Goal: Information Seeking & Learning: Learn about a topic

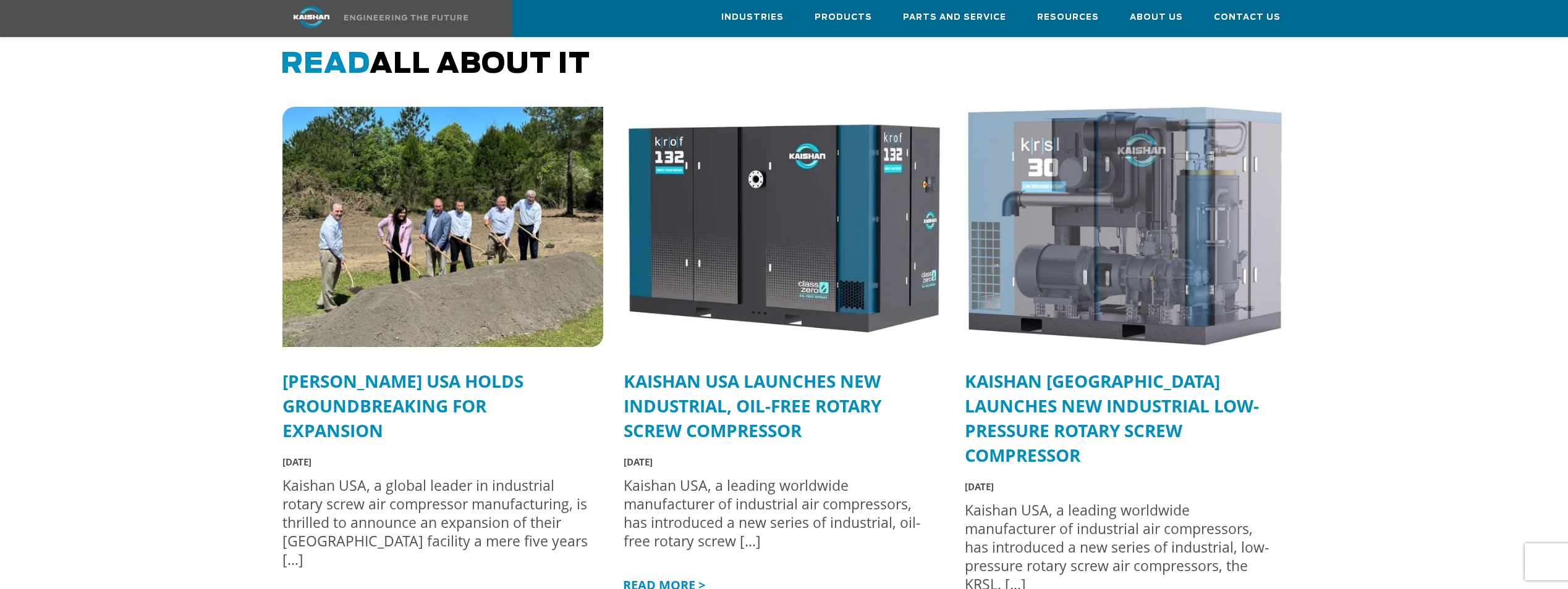
scroll to position [3027, 0]
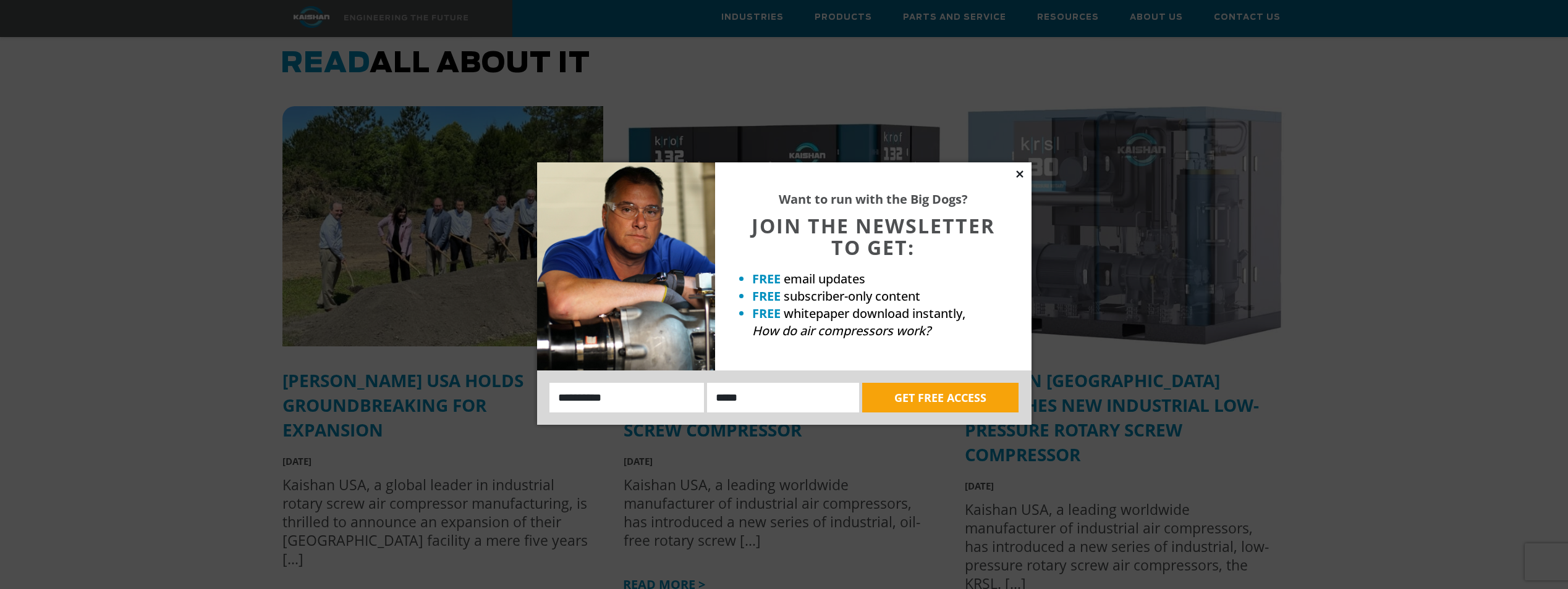
click at [1020, 173] on icon at bounding box center [1020, 173] width 7 height 7
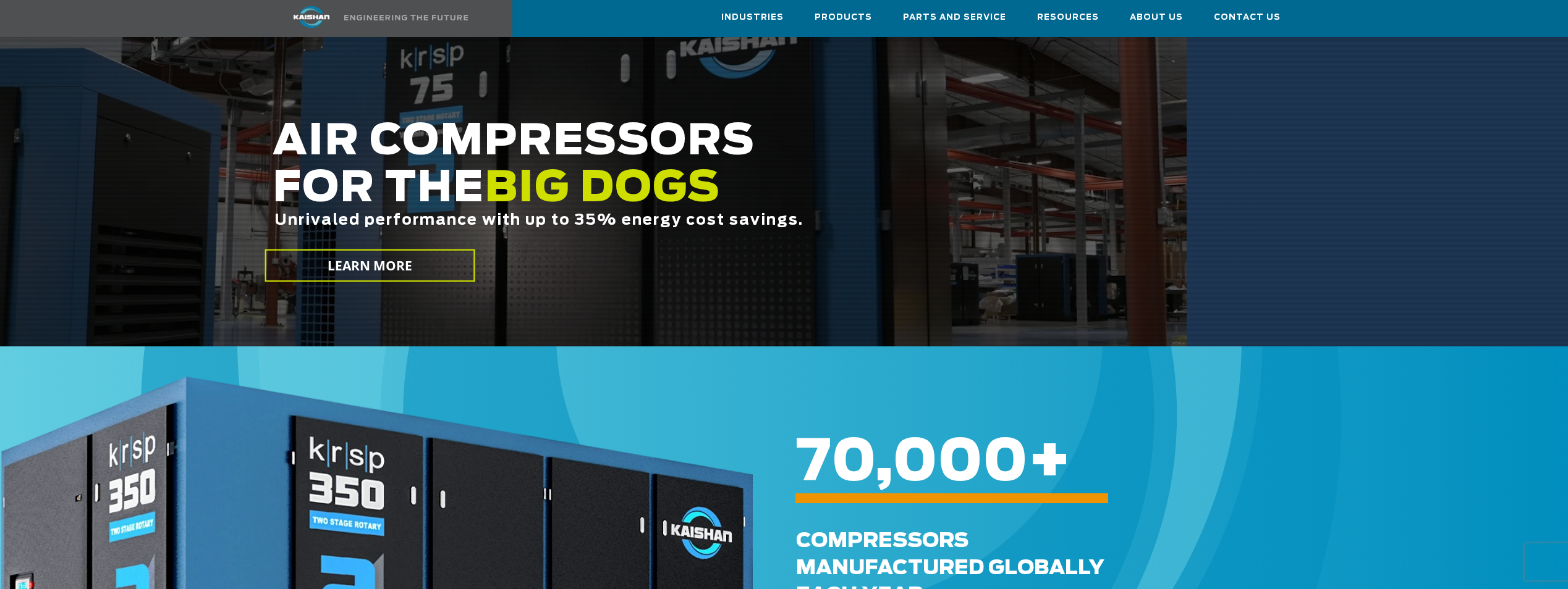
scroll to position [185, 0]
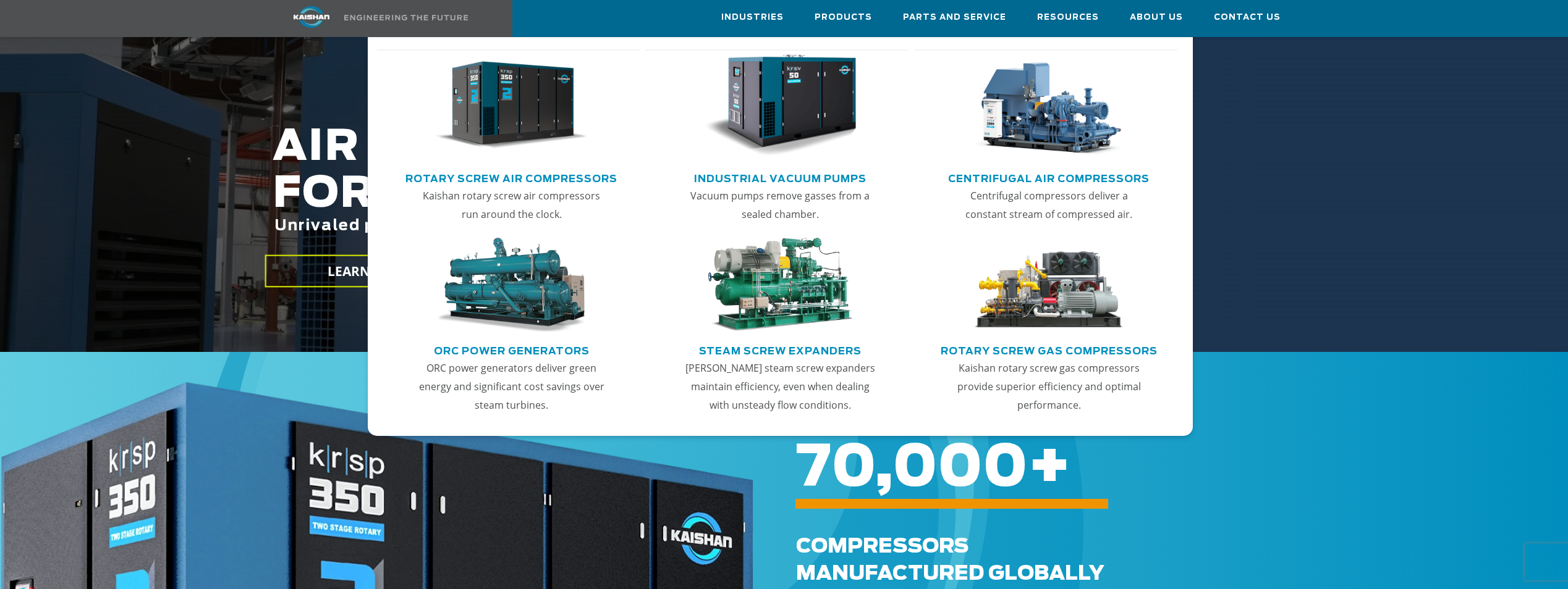
click at [519, 109] on img "Main menu" at bounding box center [511, 106] width 152 height 103
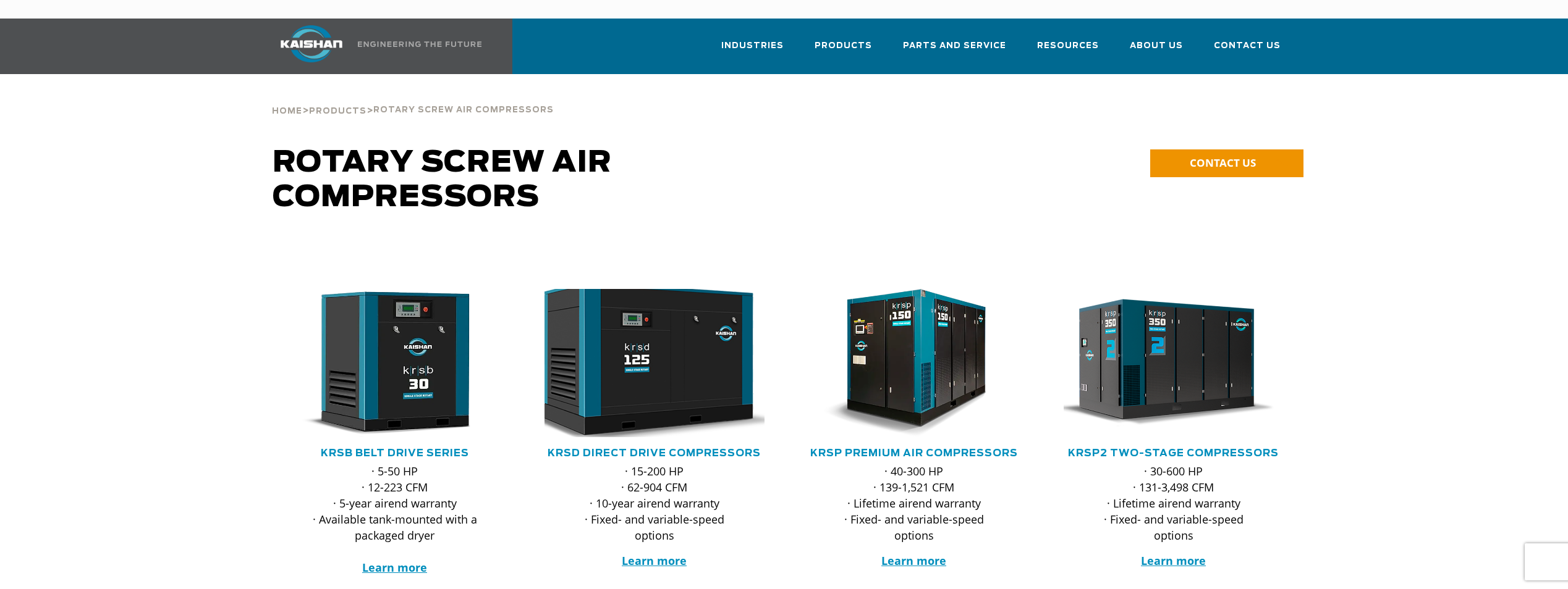
click at [669, 349] on img at bounding box center [645, 363] width 242 height 163
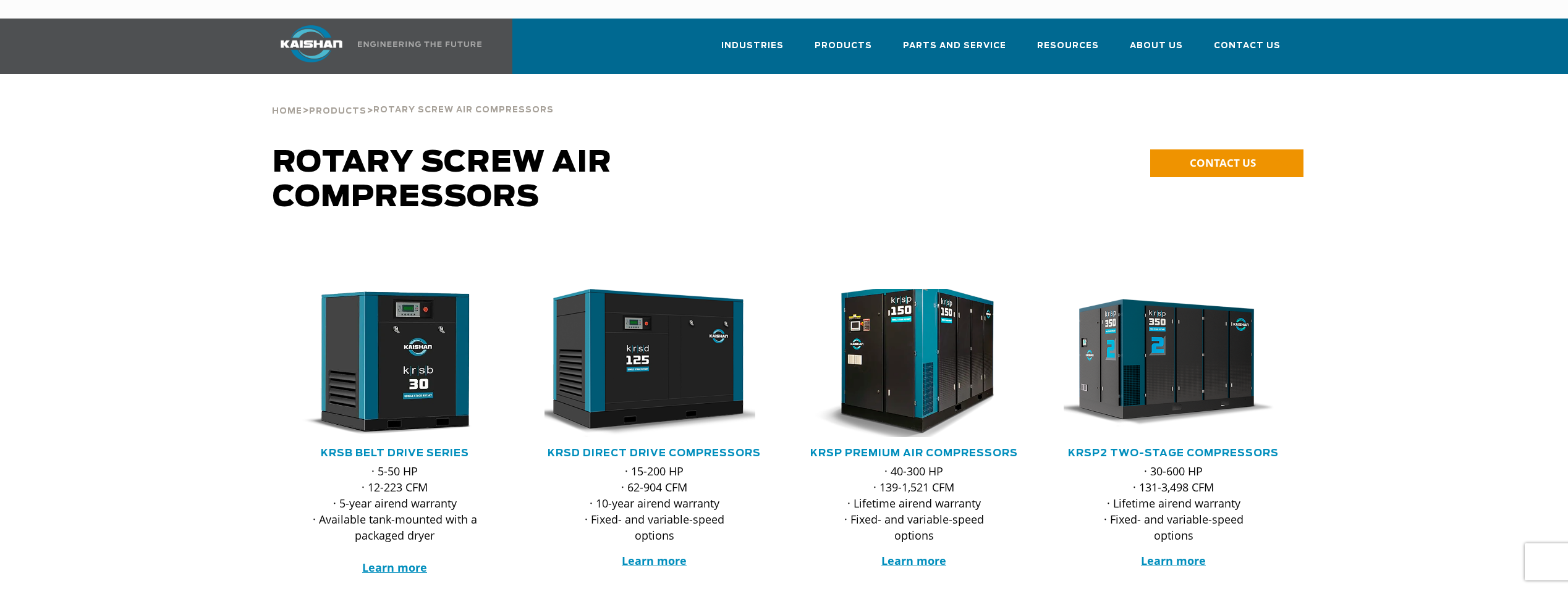
click at [930, 349] on img at bounding box center [904, 363] width 242 height 163
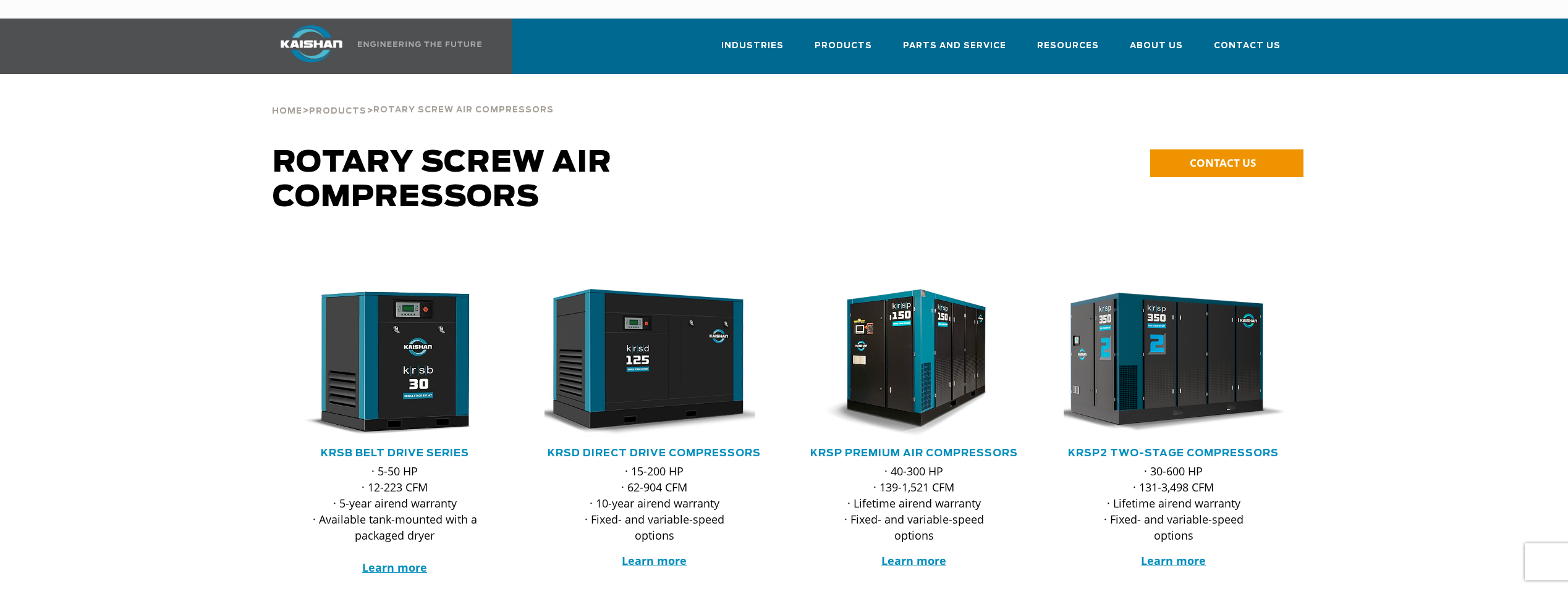
click at [1132, 360] on img at bounding box center [1164, 363] width 242 height 163
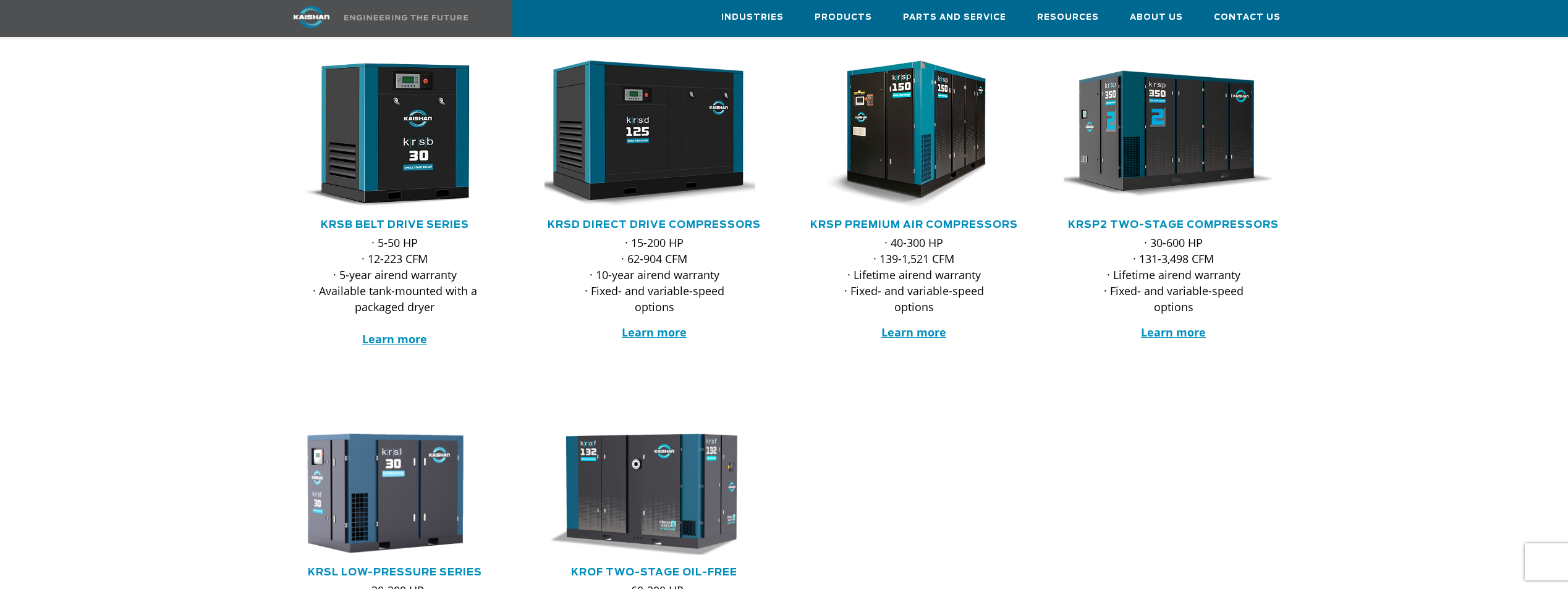
scroll to position [309, 0]
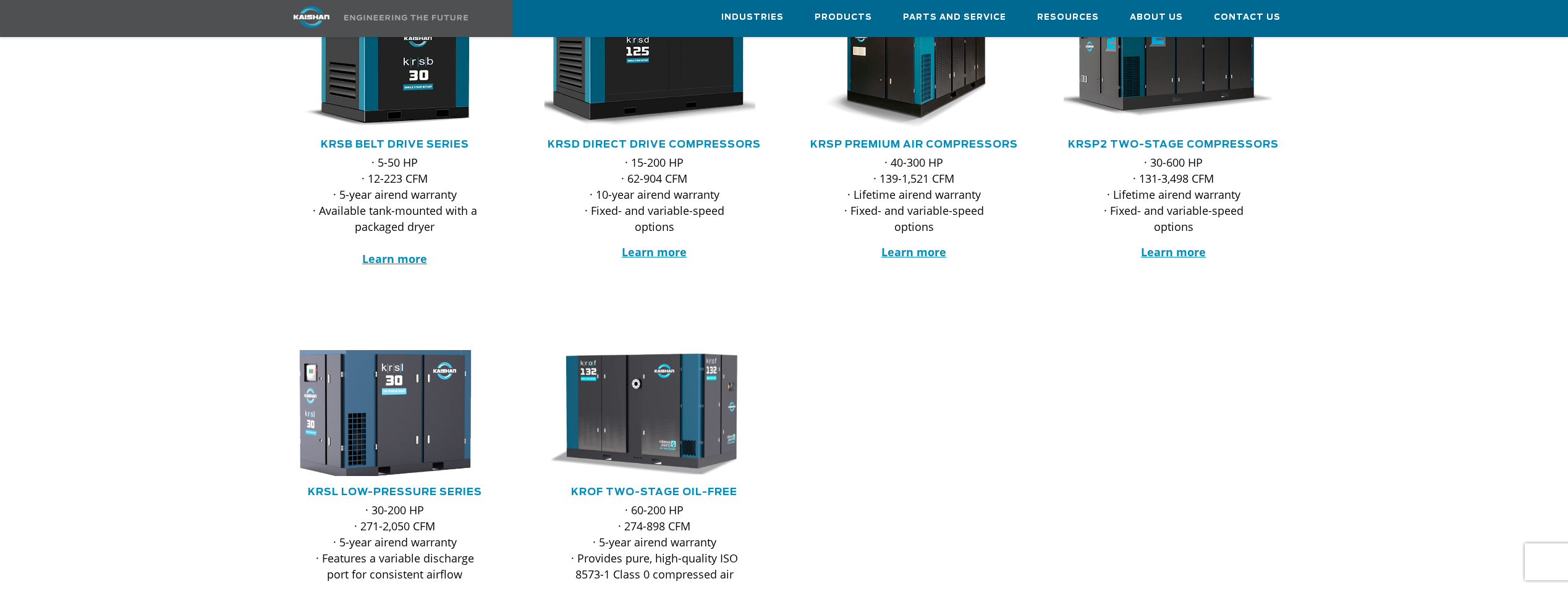
click at [426, 386] on img at bounding box center [385, 412] width 242 height 138
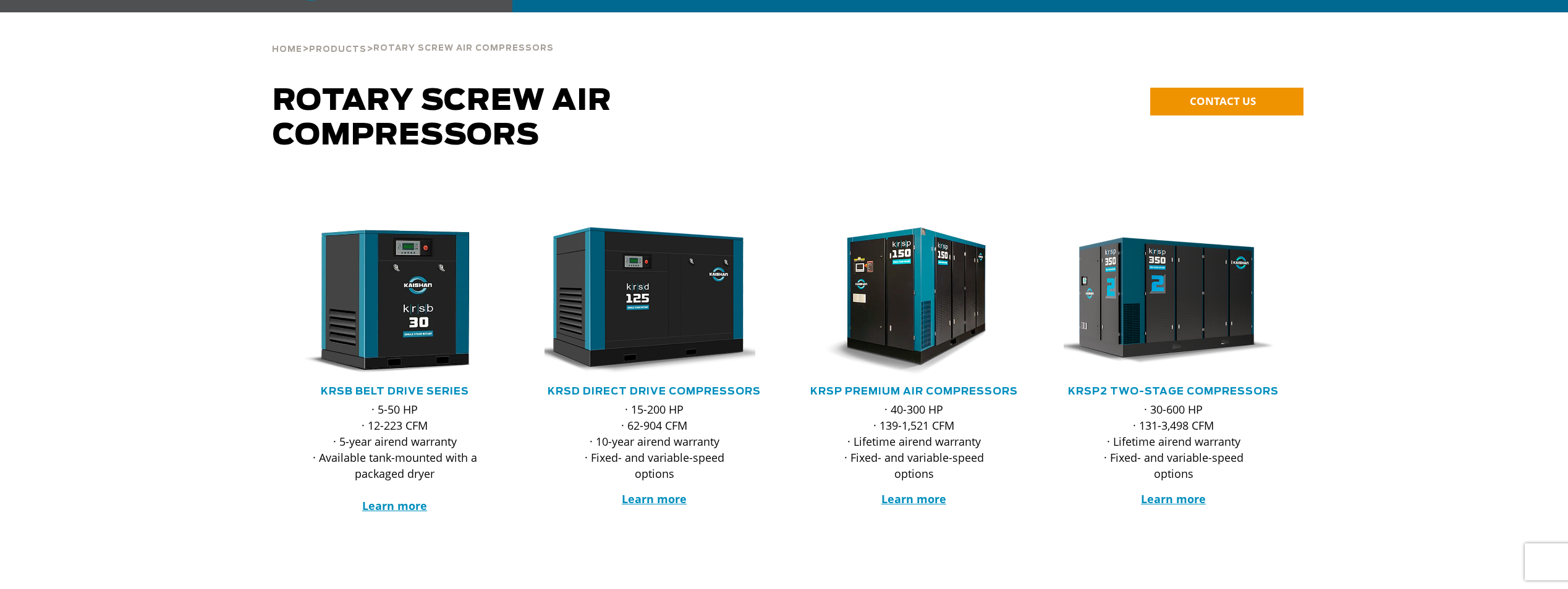
scroll to position [0, 0]
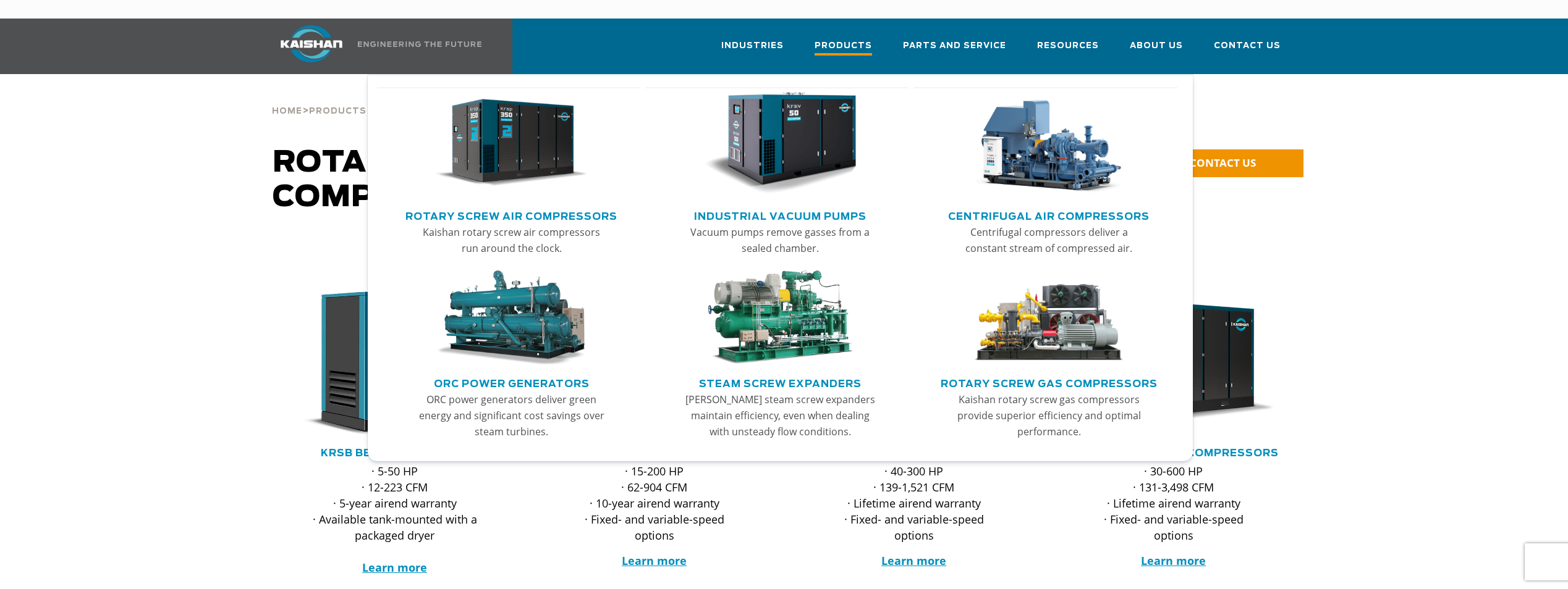
drag, startPoint x: 535, startPoint y: 325, endPoint x: 874, endPoint y: 24, distance: 453.3
click at [872, 39] on span "Products" at bounding box center [844, 47] width 58 height 17
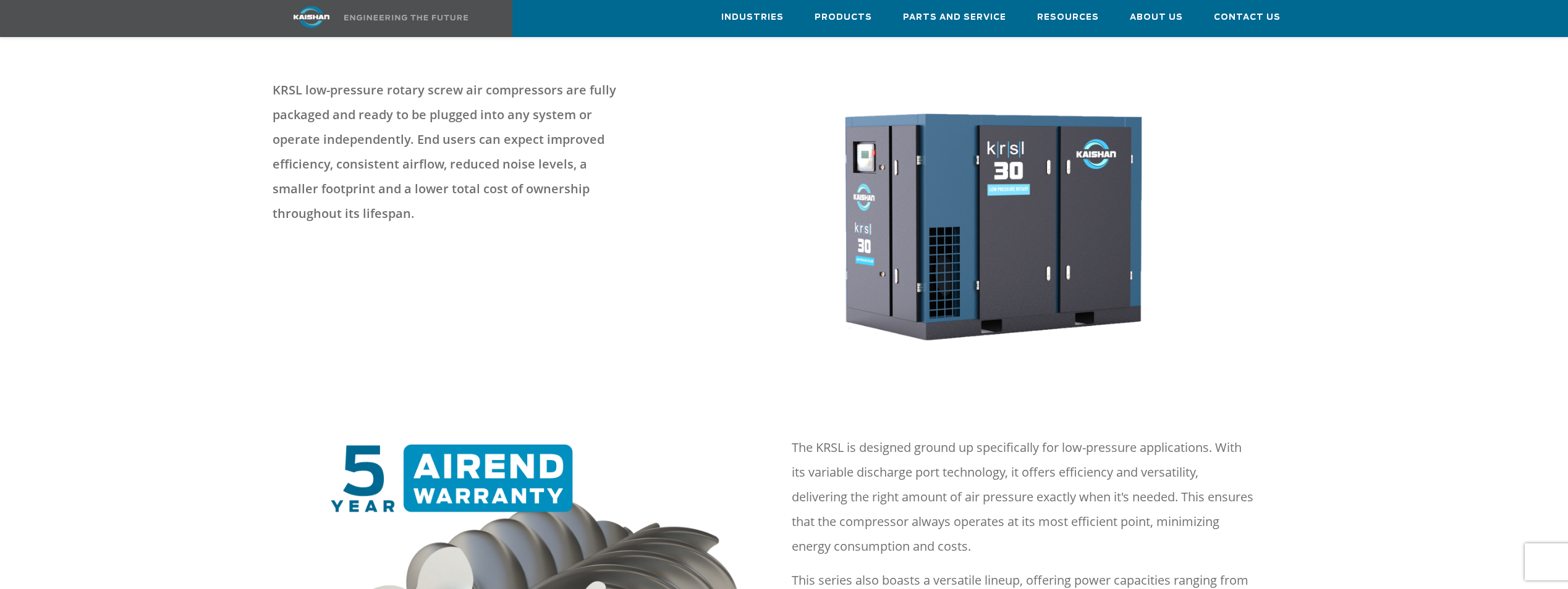
scroll to position [62, 0]
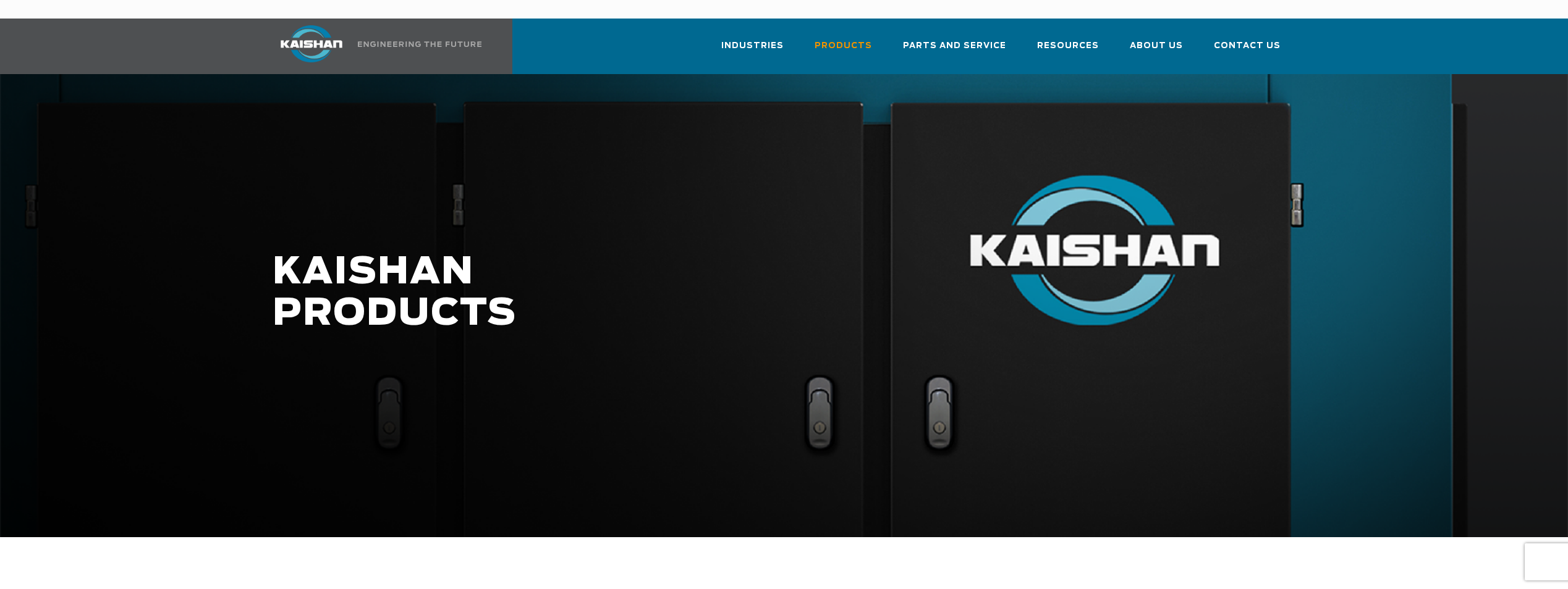
click at [227, 181] on div at bounding box center [784, 306] width 1568 height 464
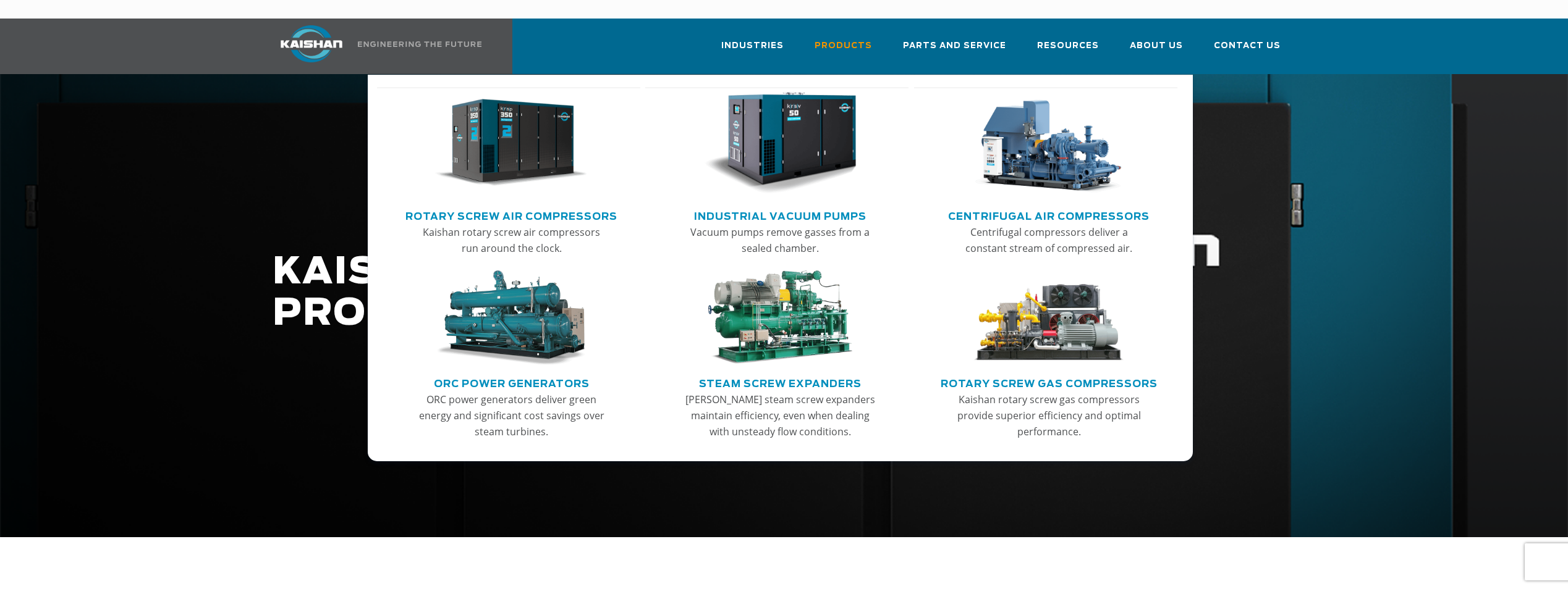
click at [526, 130] on img "Main menu" at bounding box center [511, 144] width 152 height 103
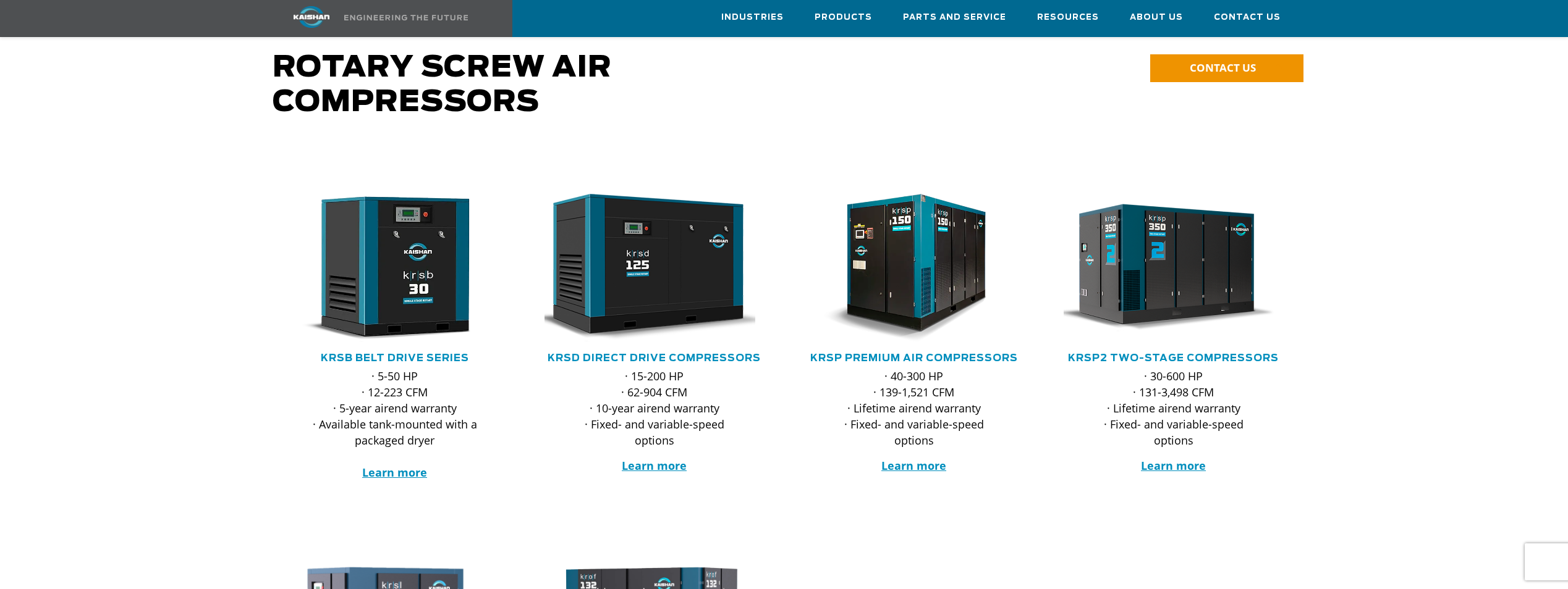
scroll to position [68, 0]
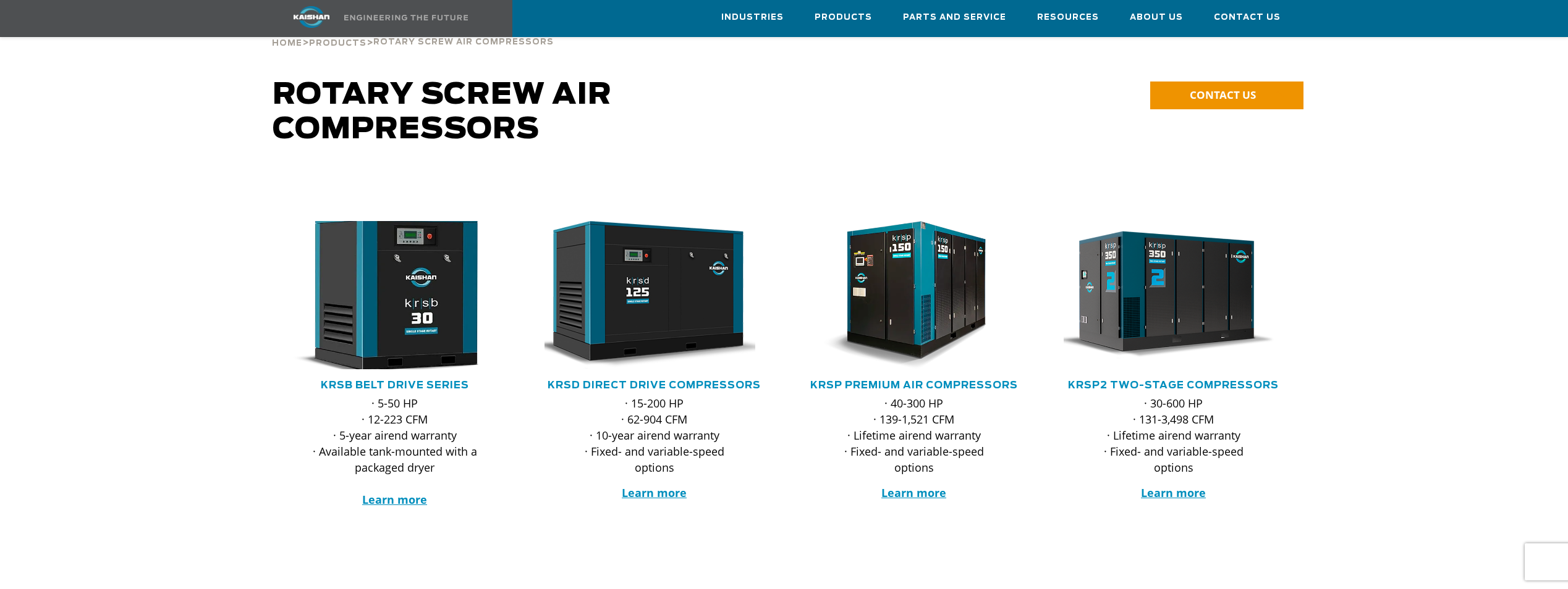
click at [436, 278] on img at bounding box center [385, 295] width 242 height 163
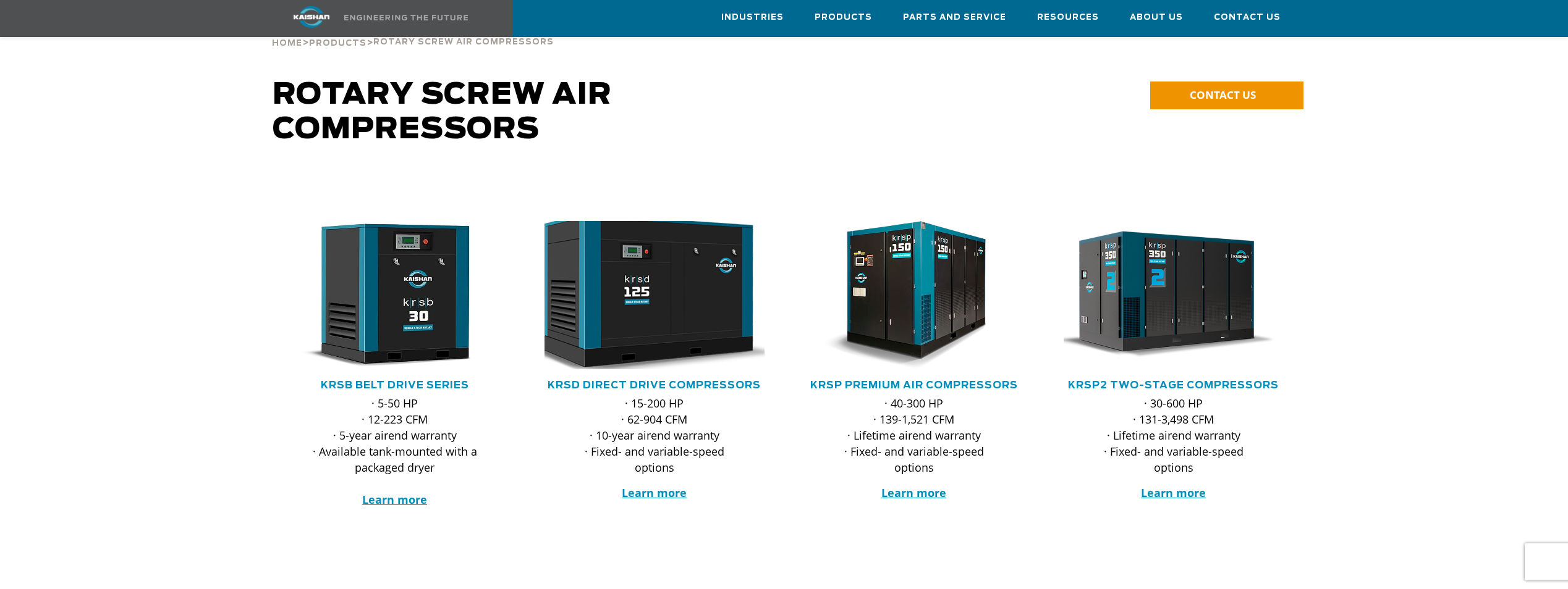
click at [631, 270] on img at bounding box center [645, 295] width 242 height 163
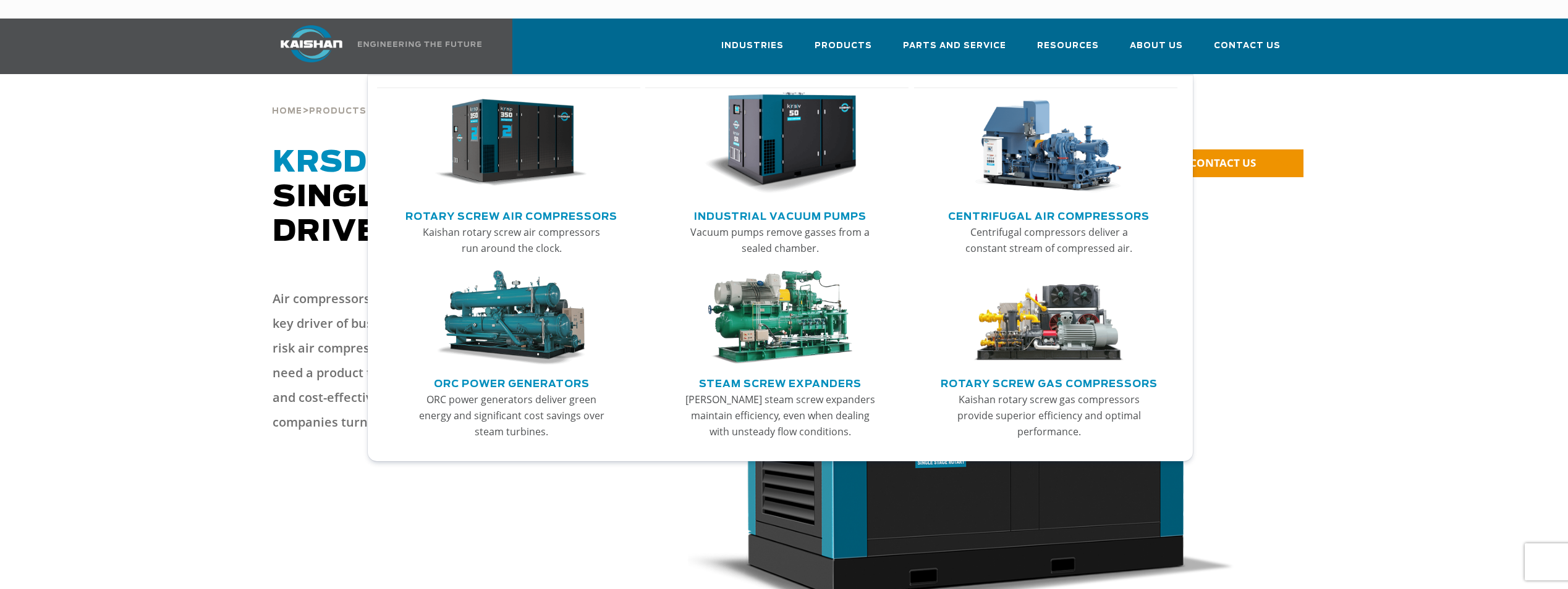
click at [503, 132] on img "Main menu" at bounding box center [511, 144] width 152 height 103
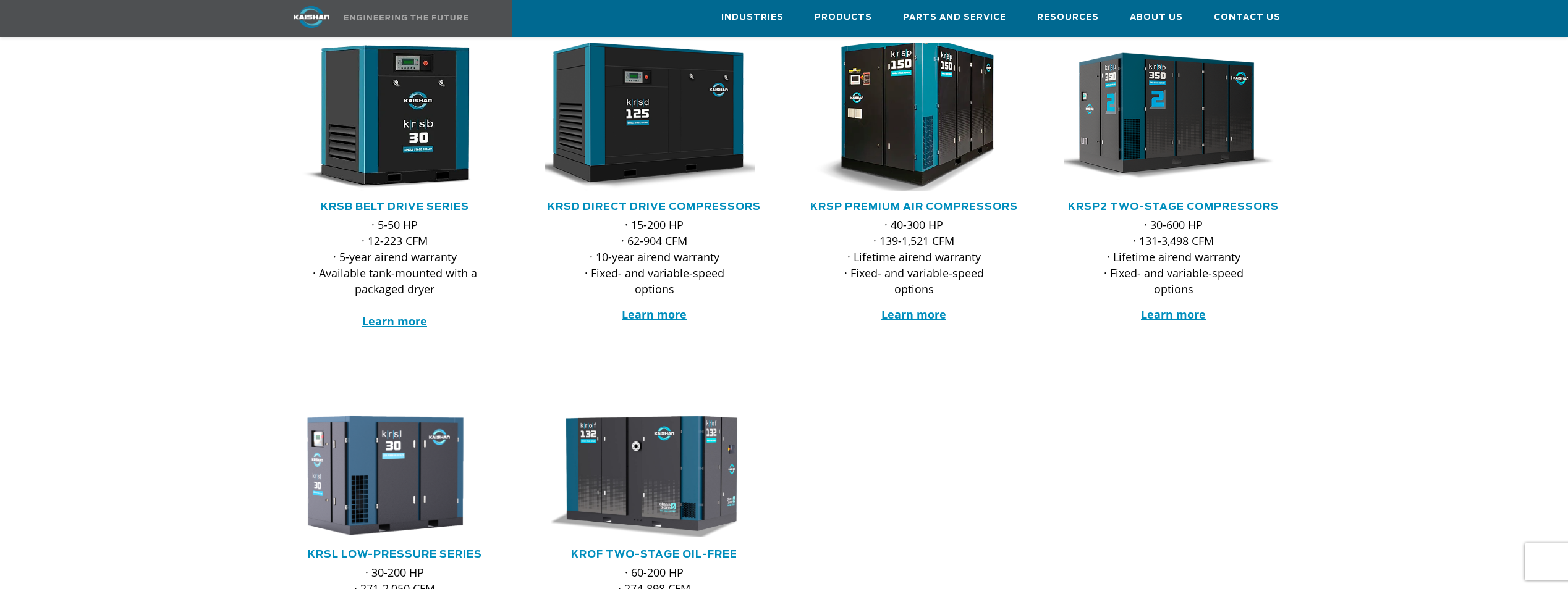
scroll to position [247, 0]
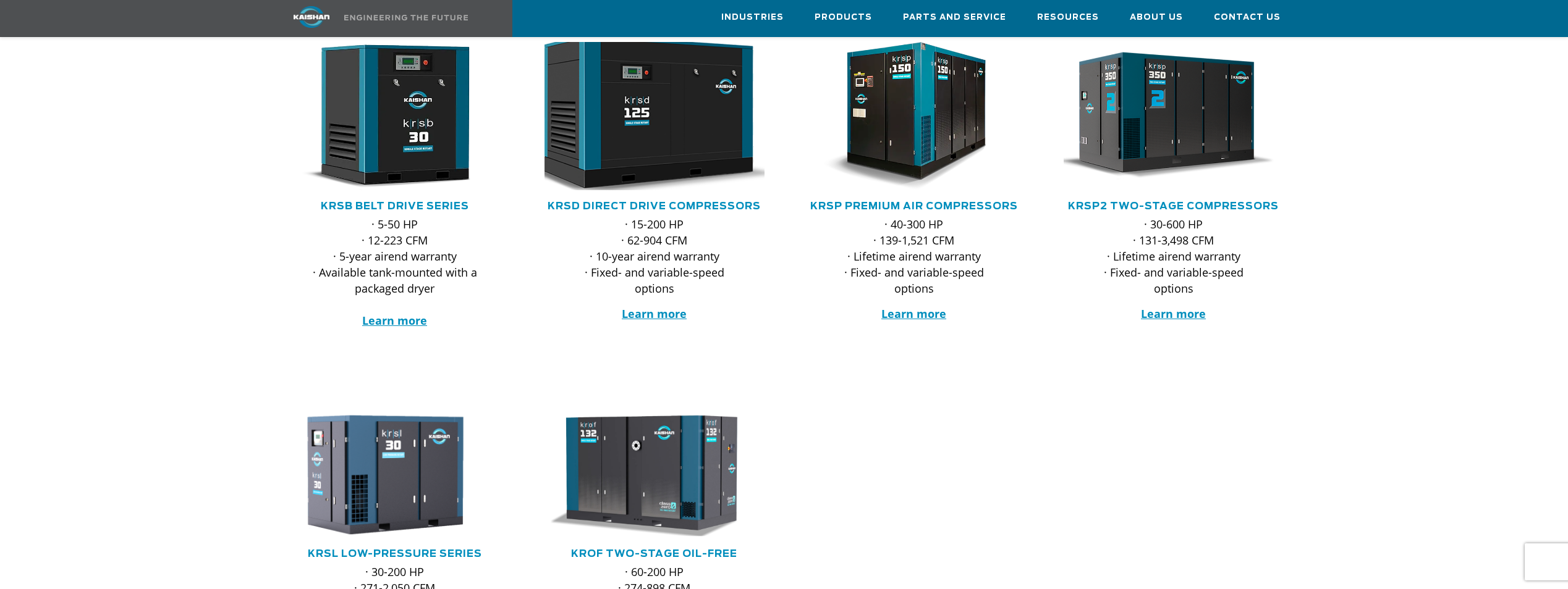
click at [689, 104] on img at bounding box center [645, 116] width 242 height 163
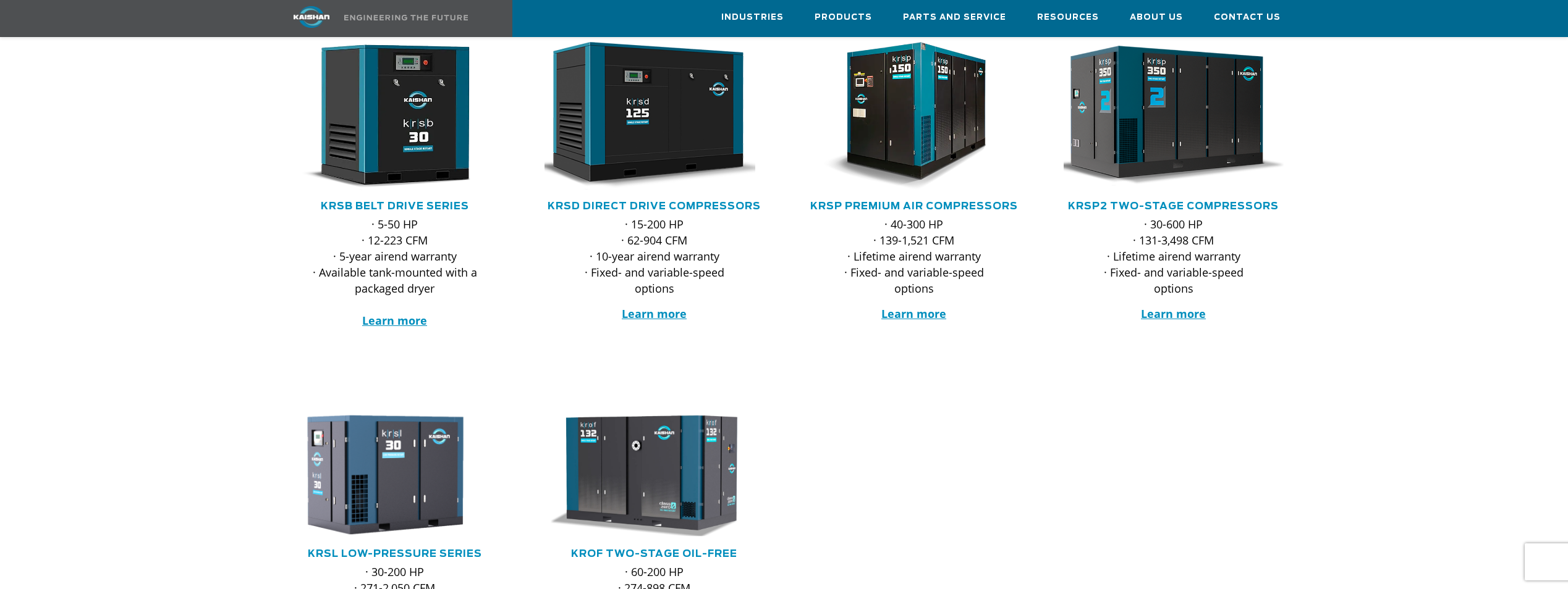
click at [1176, 109] on img at bounding box center [1164, 116] width 242 height 163
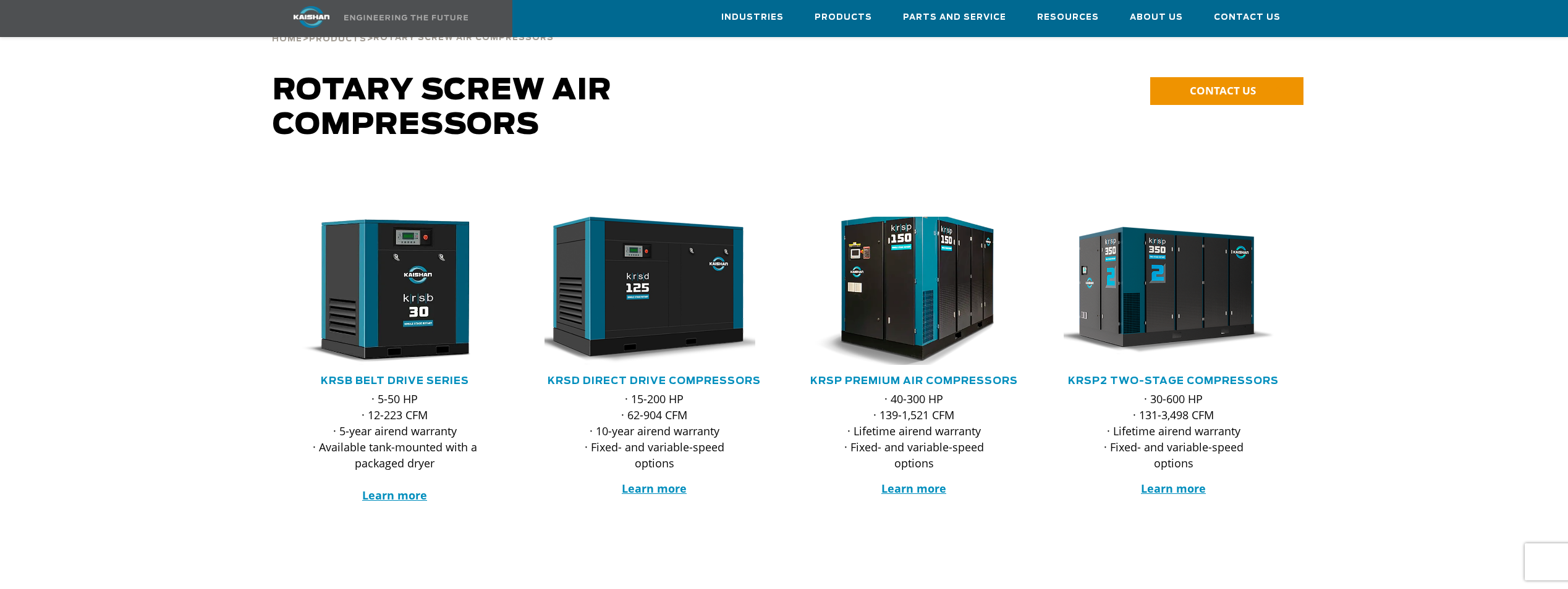
scroll to position [62, 0]
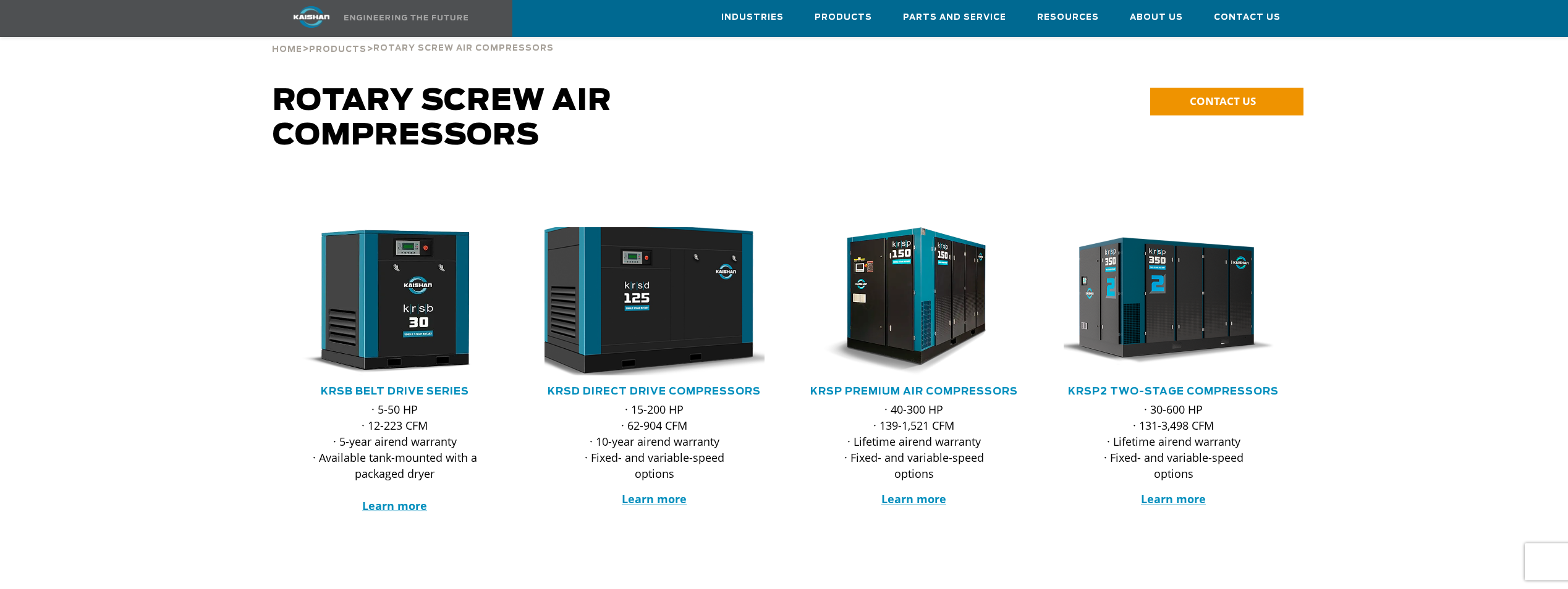
click at [656, 285] on img at bounding box center [645, 301] width 242 height 163
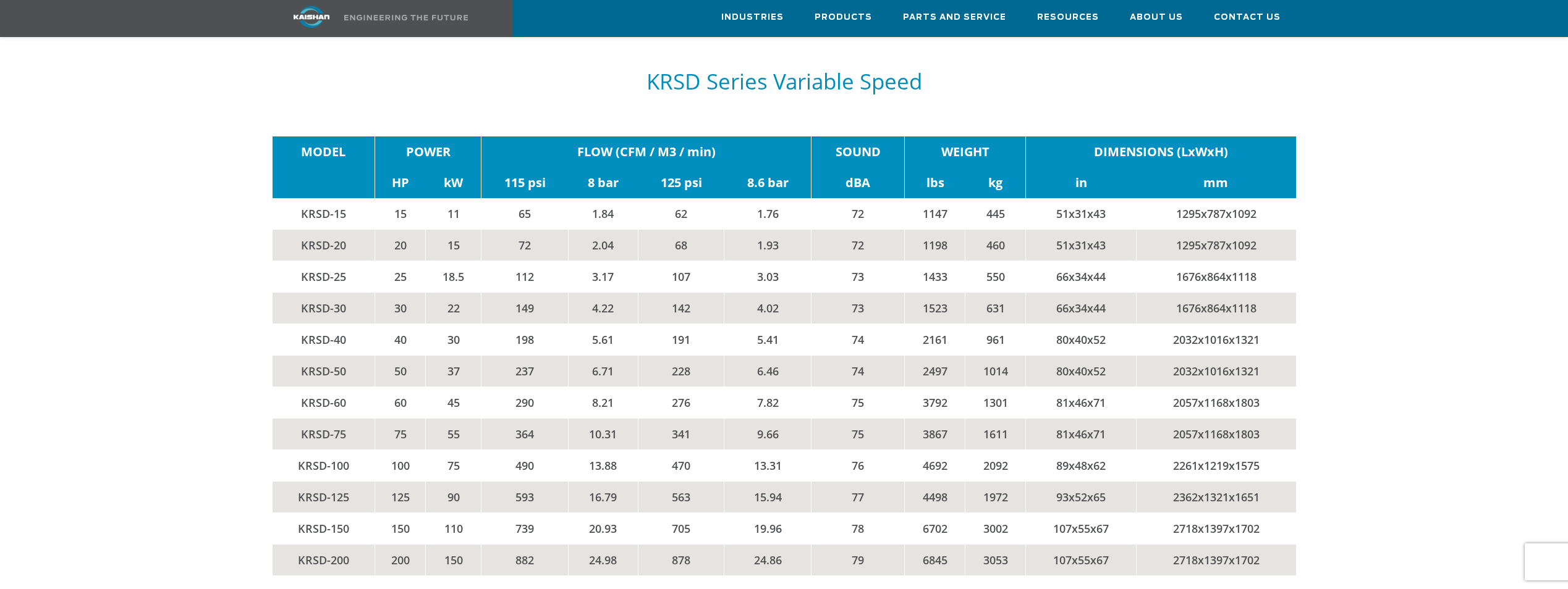
scroll to position [2671, 0]
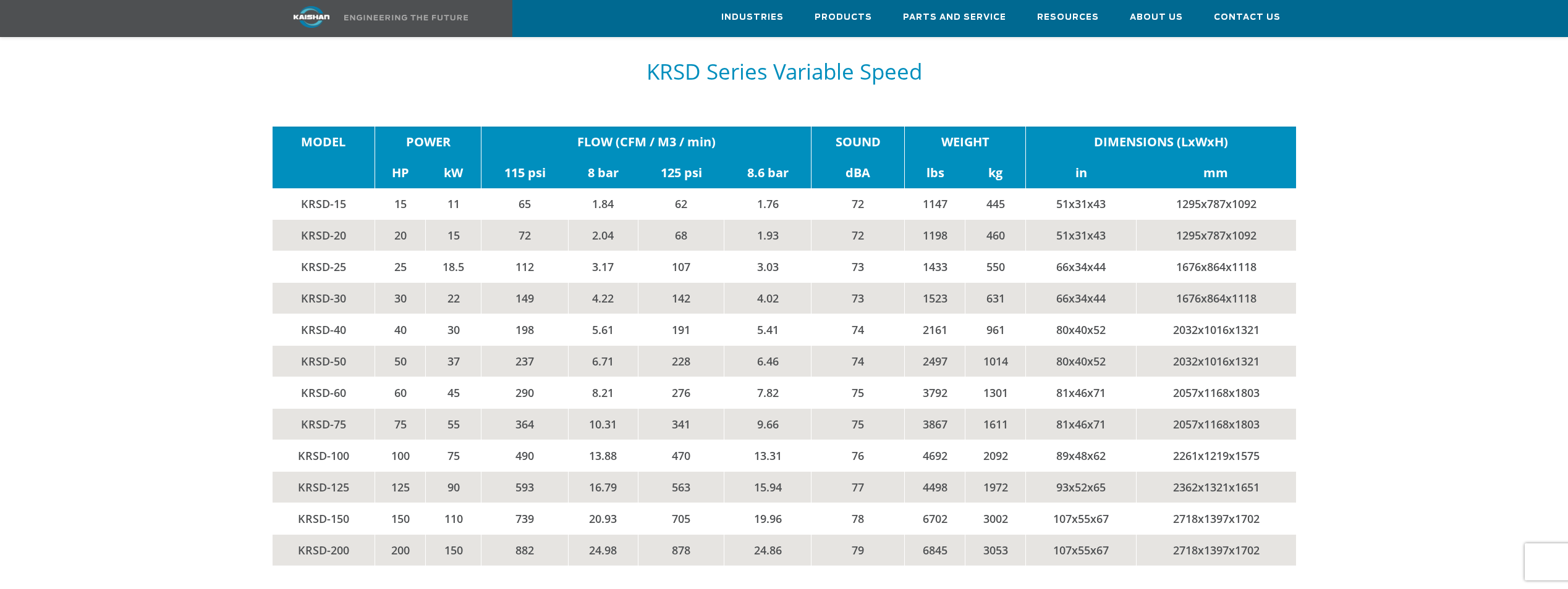
click at [318, 283] on td "KRSD-30" at bounding box center [324, 299] width 103 height 32
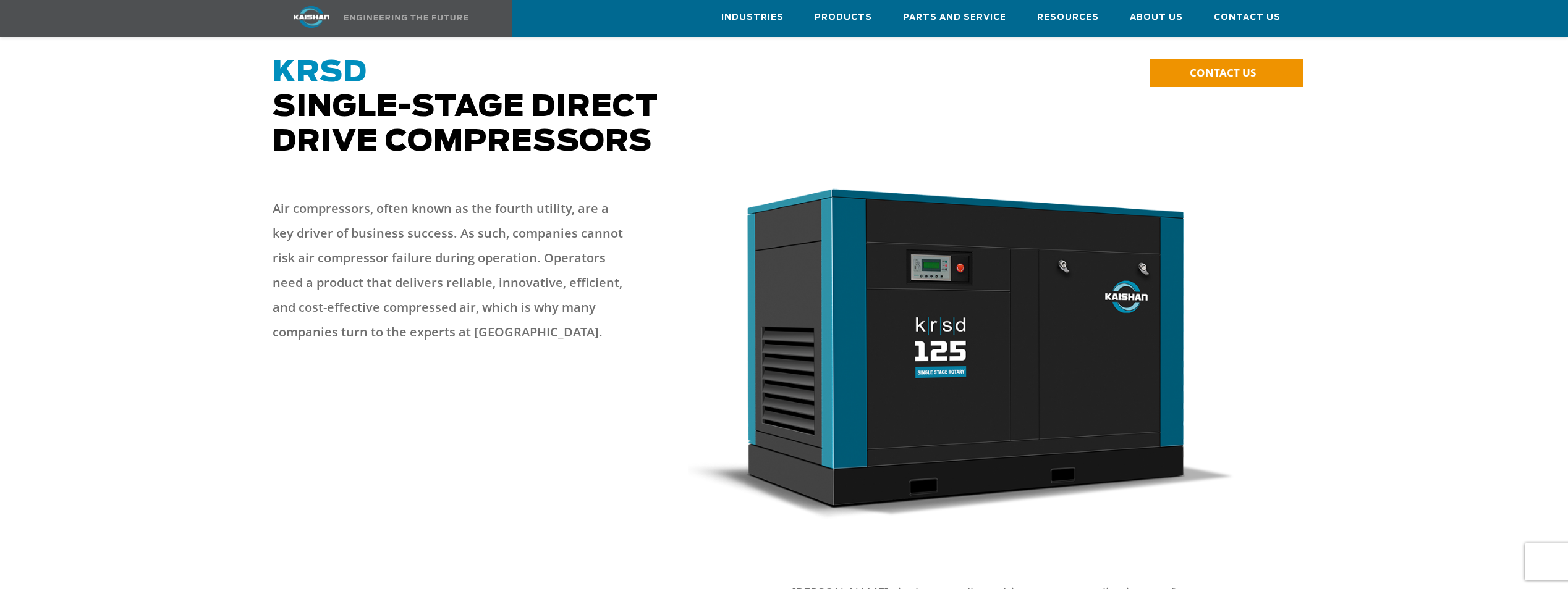
scroll to position [0, 0]
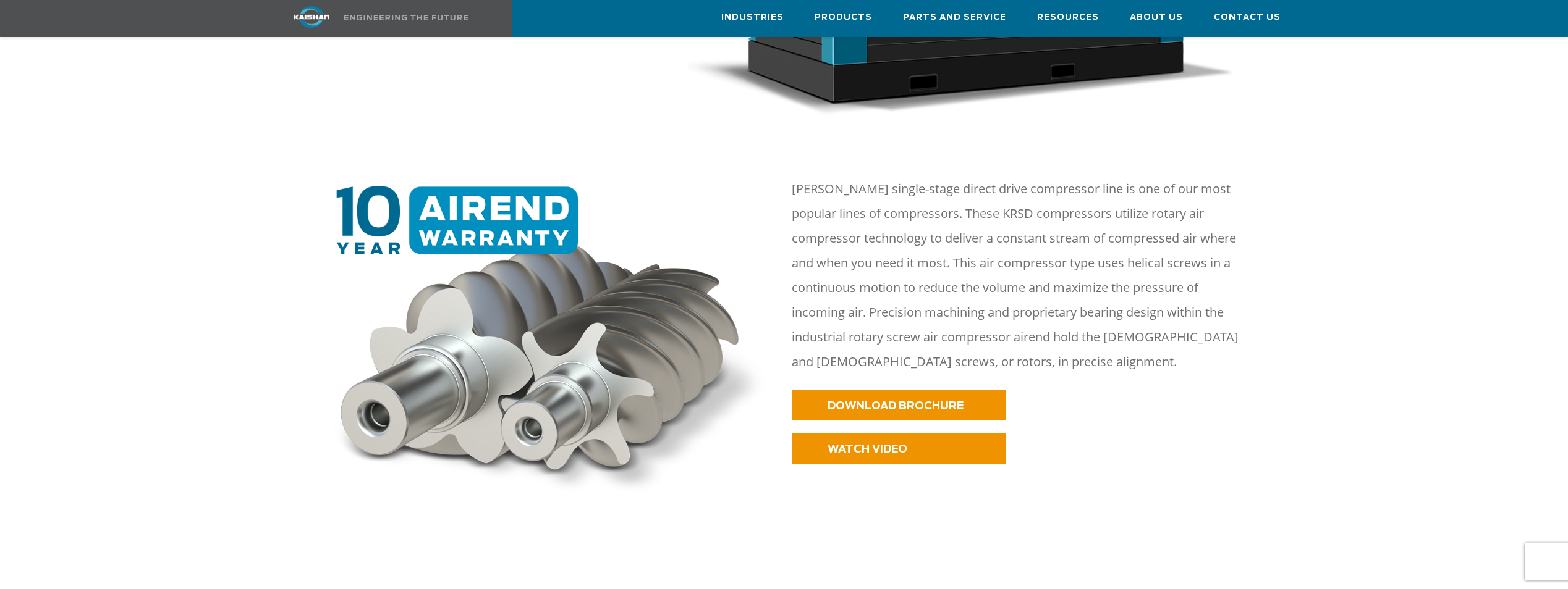
scroll to position [865, 0]
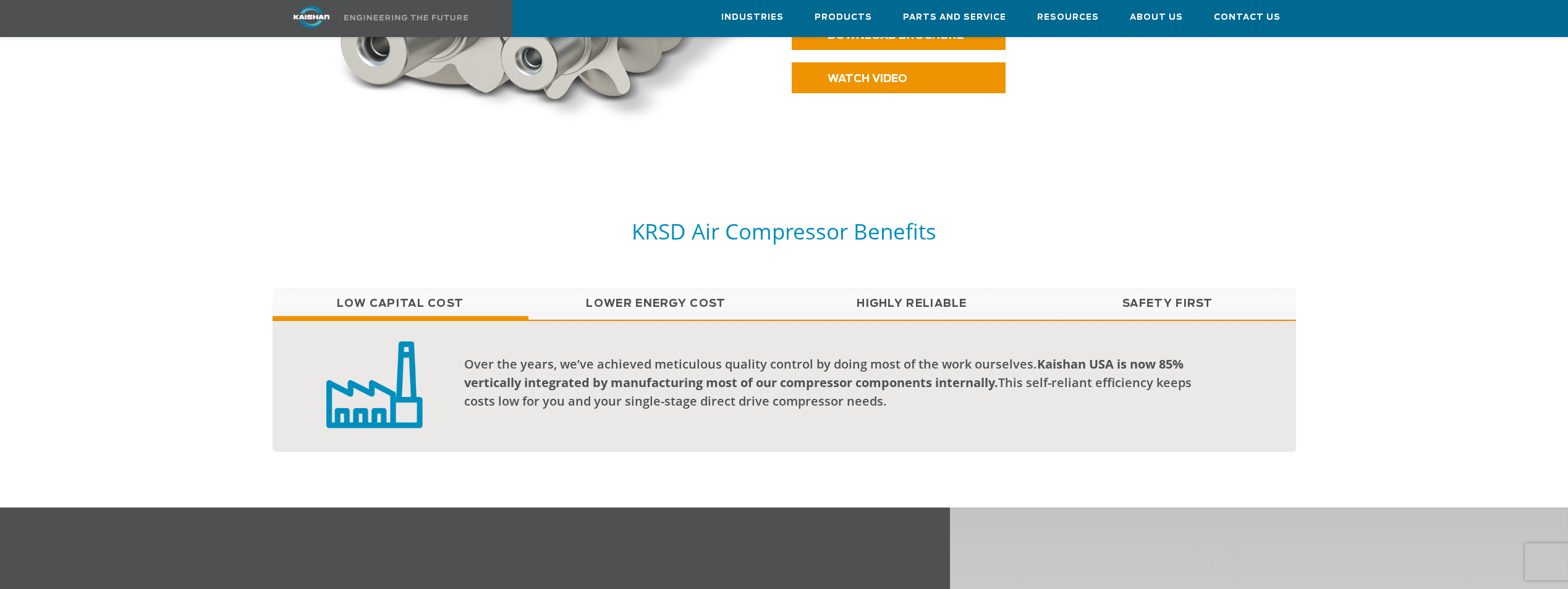
click at [612, 289] on link "Lower Energy Cost" at bounding box center [657, 304] width 256 height 31
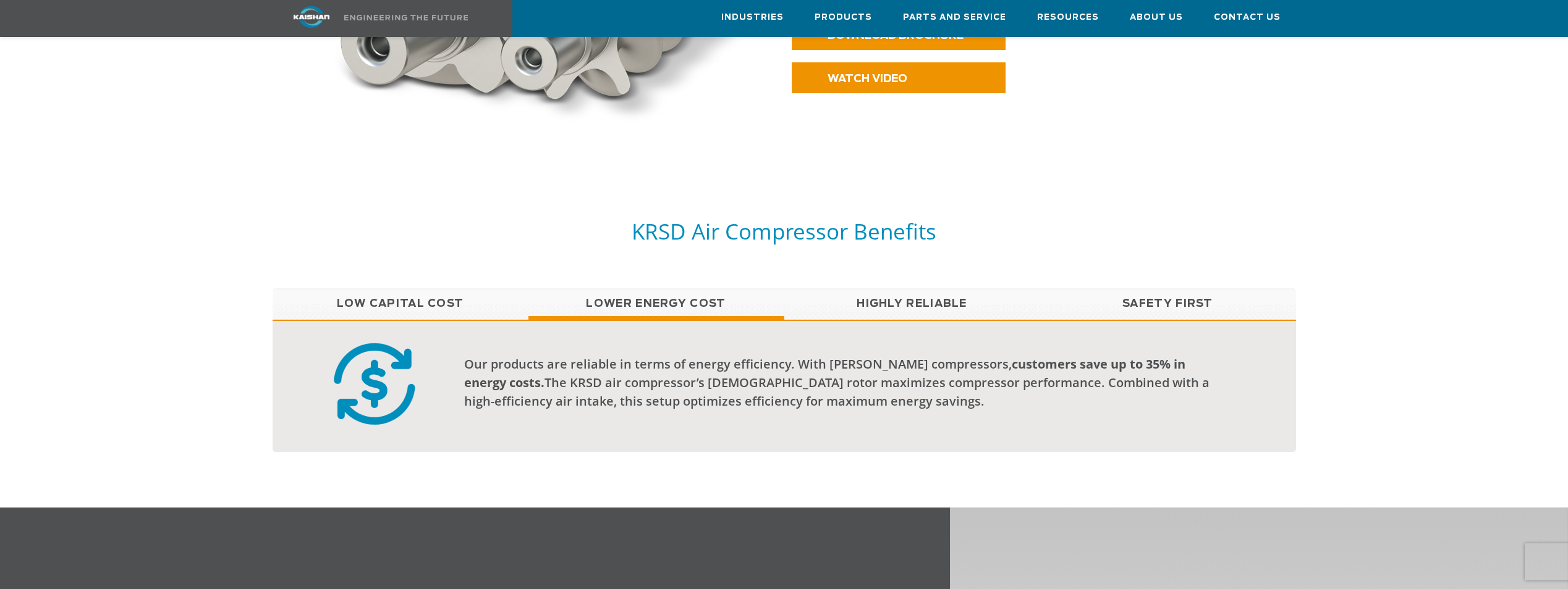
click at [906, 289] on link "Highly Reliable" at bounding box center [912, 304] width 256 height 31
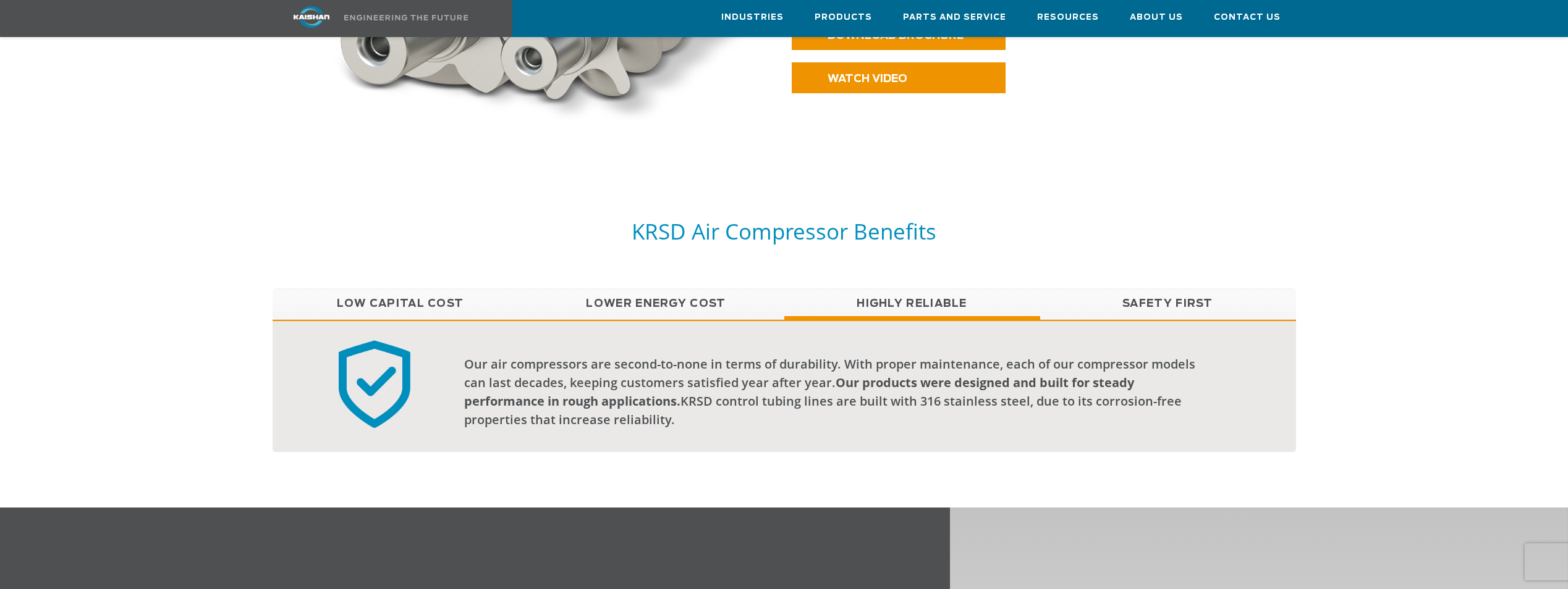
click at [1154, 289] on link "Safety First" at bounding box center [1168, 304] width 256 height 31
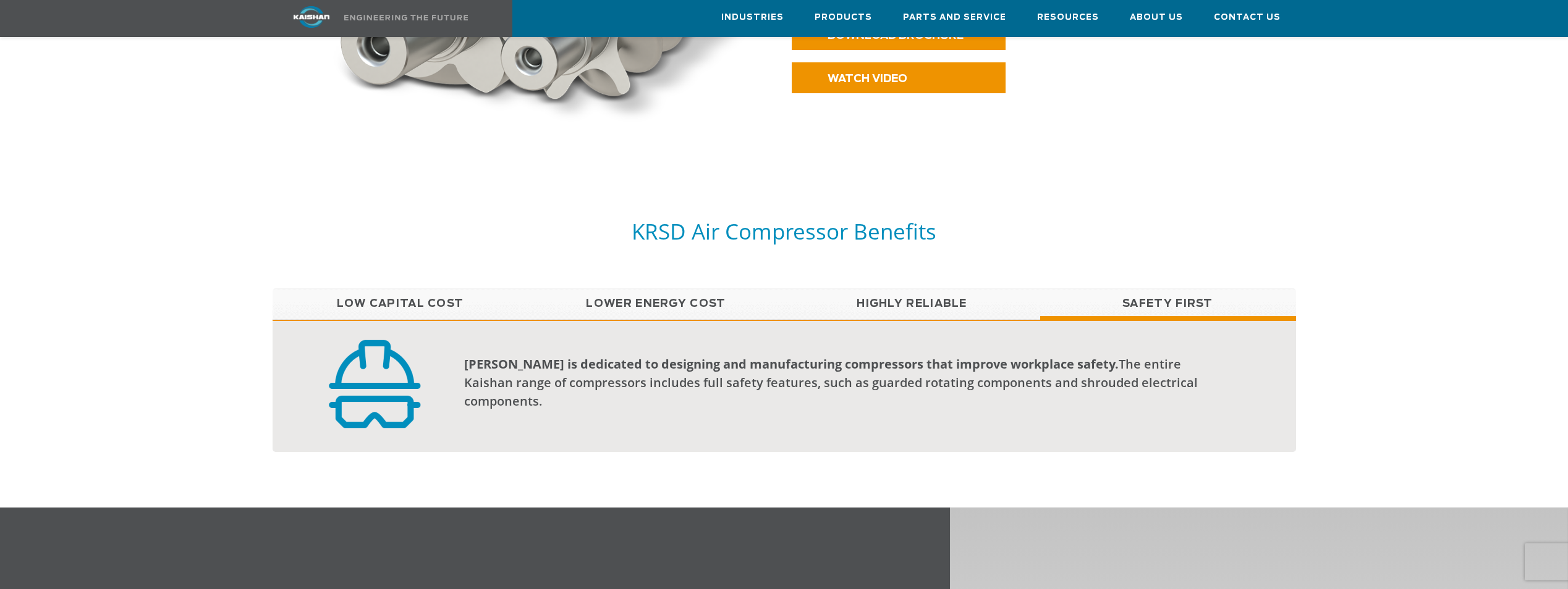
click at [450, 289] on link "Low Capital Cost" at bounding box center [400, 304] width 256 height 31
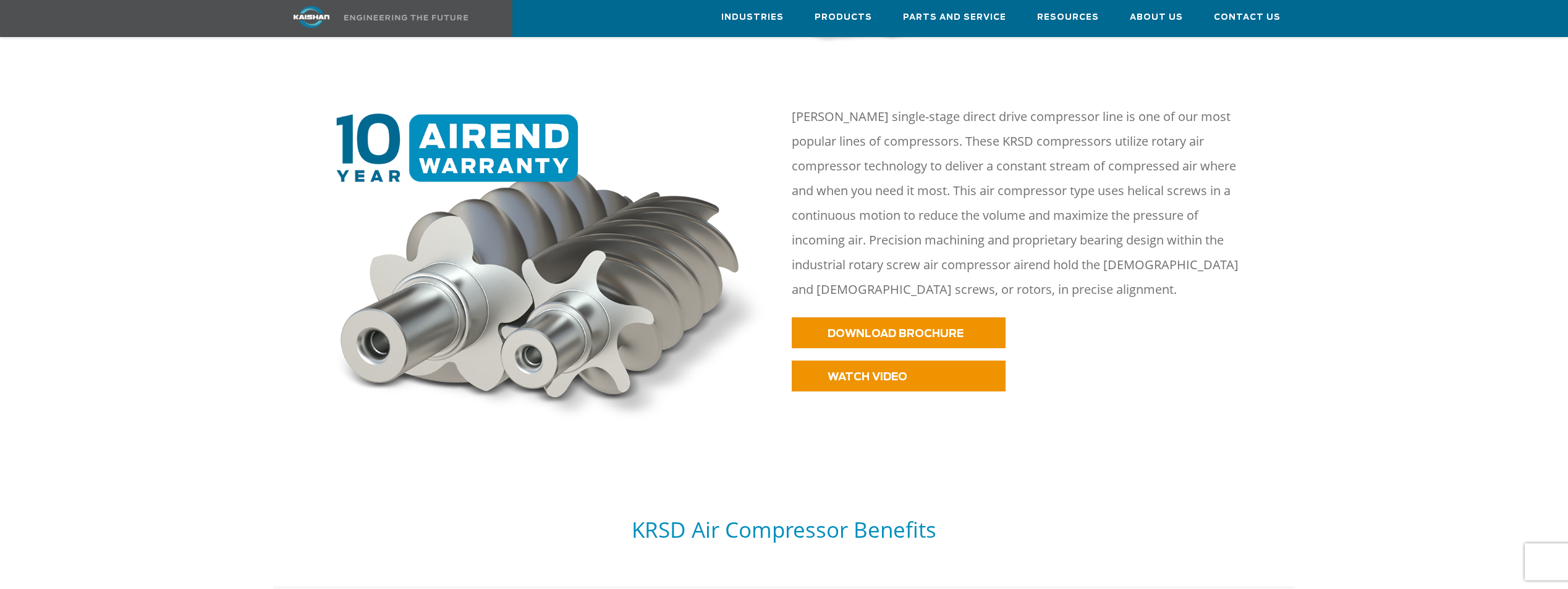
scroll to position [556, 0]
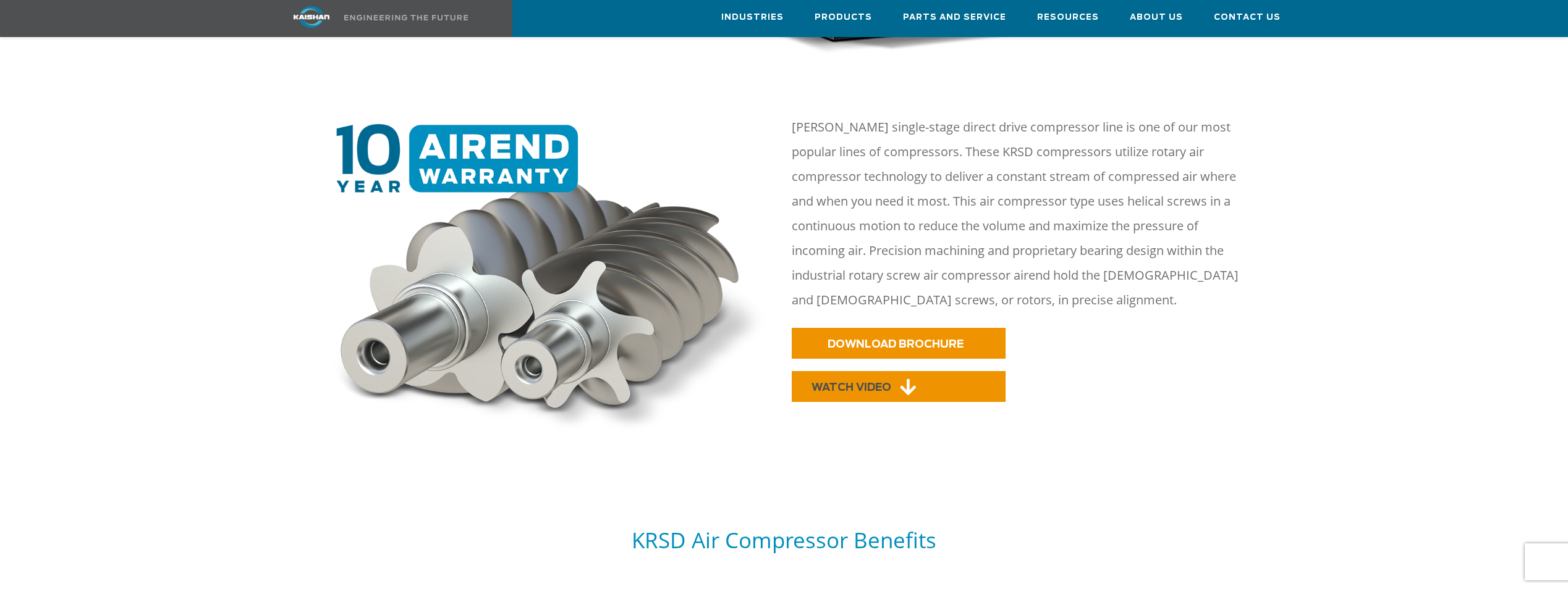
click at [889, 382] on span "WATCH VIDEO" at bounding box center [851, 387] width 80 height 10
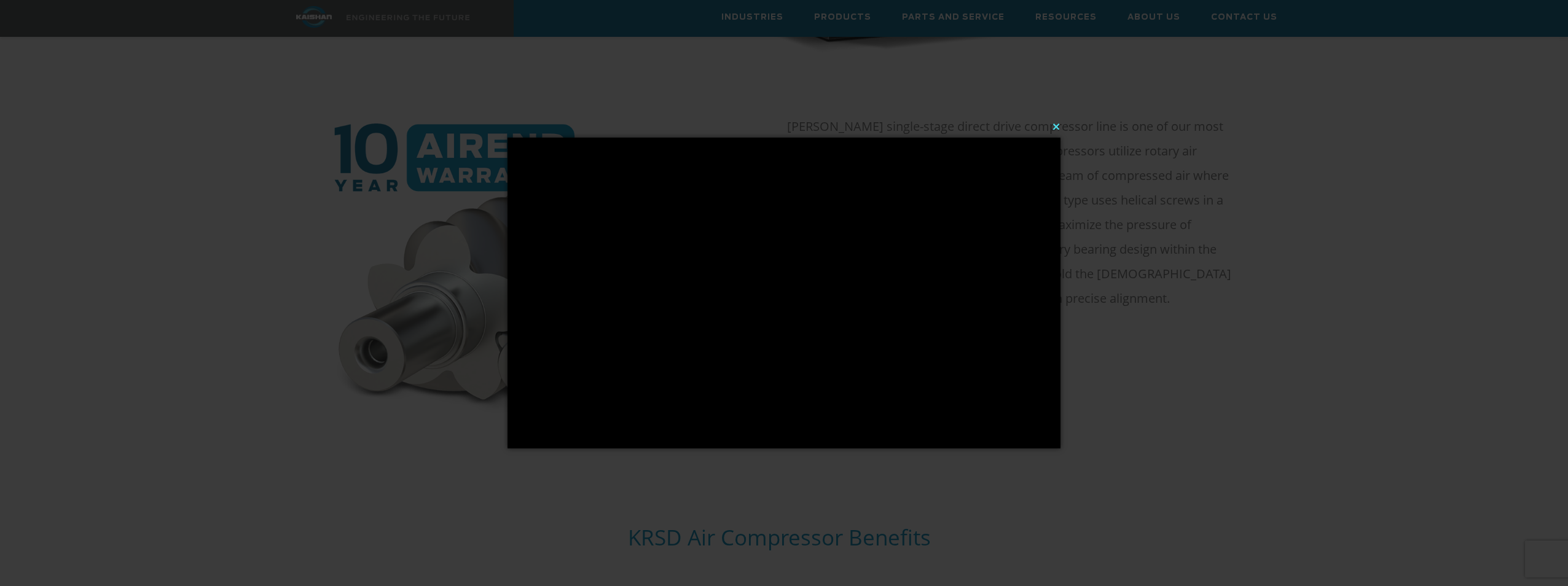
click at [1051, 125] on button "×" at bounding box center [788, 126] width 553 height 27
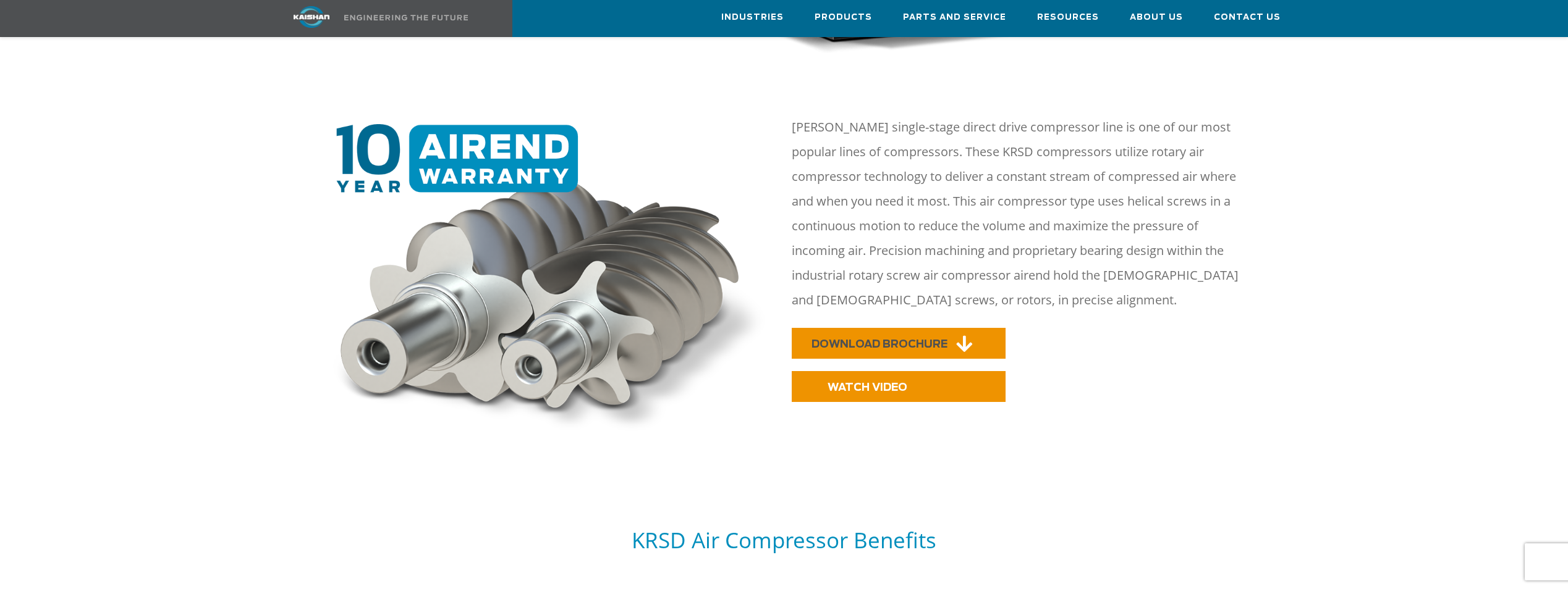
click at [897, 328] on link "DOWNLOAD BROCHURE" at bounding box center [899, 343] width 214 height 31
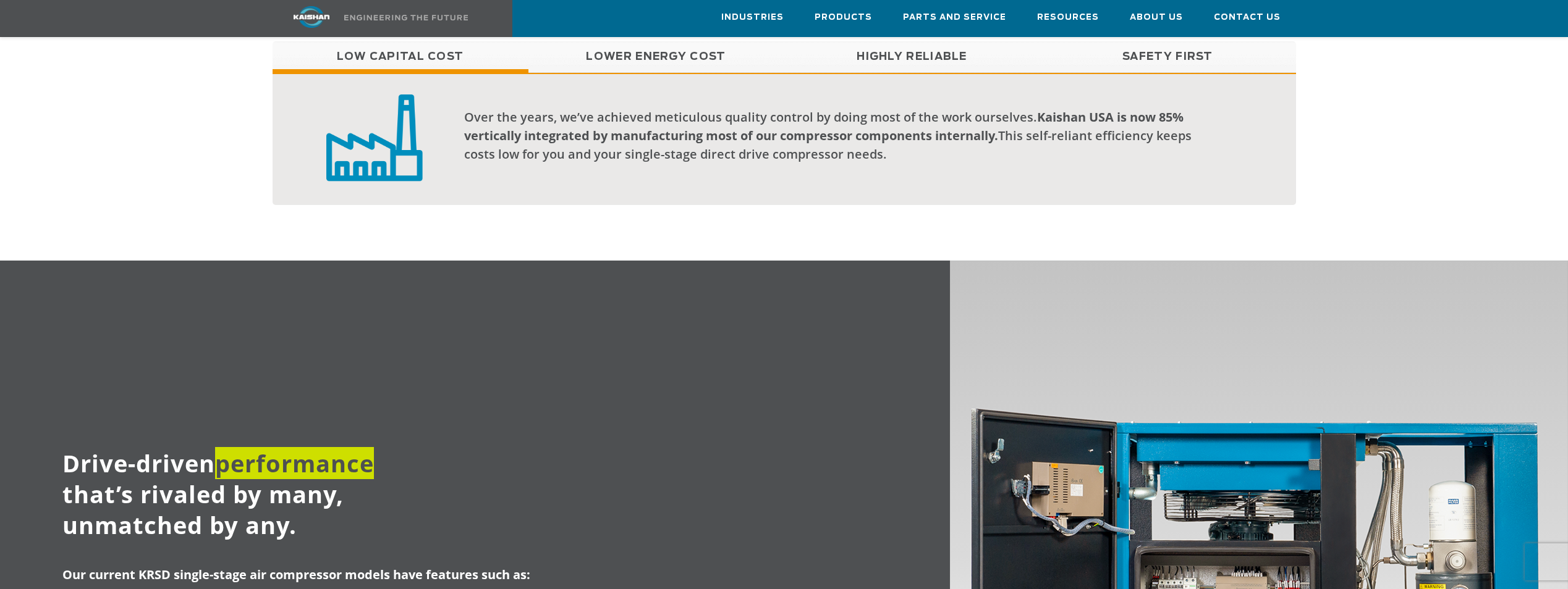
scroll to position [803, 0]
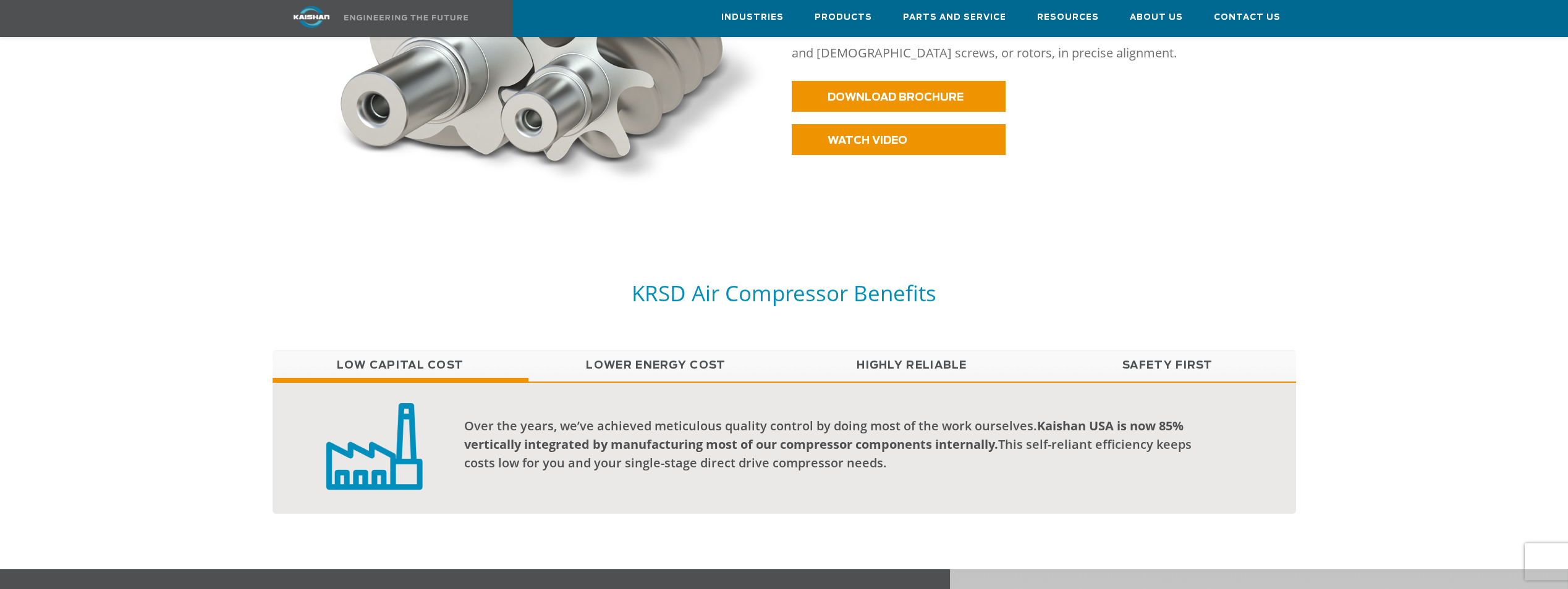
click at [620, 350] on link "Lower Energy Cost" at bounding box center [657, 365] width 256 height 31
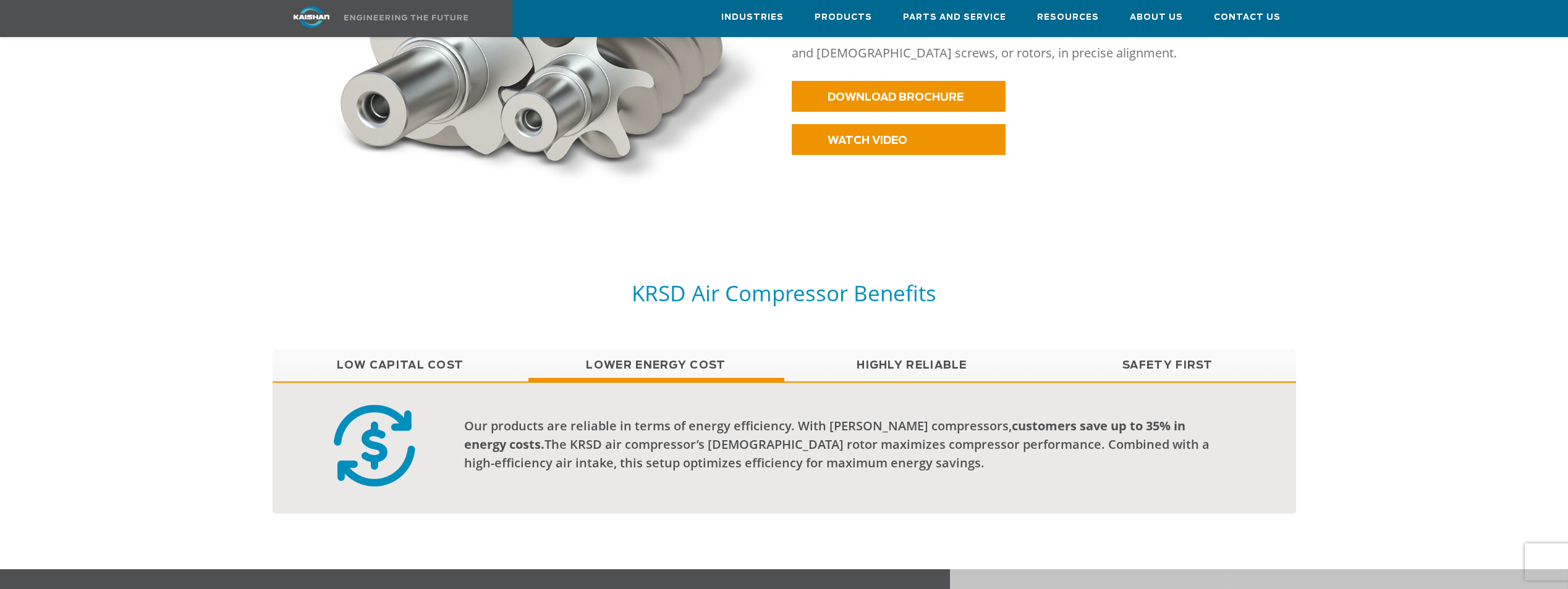
click at [875, 350] on link "Highly Reliable" at bounding box center [912, 365] width 256 height 31
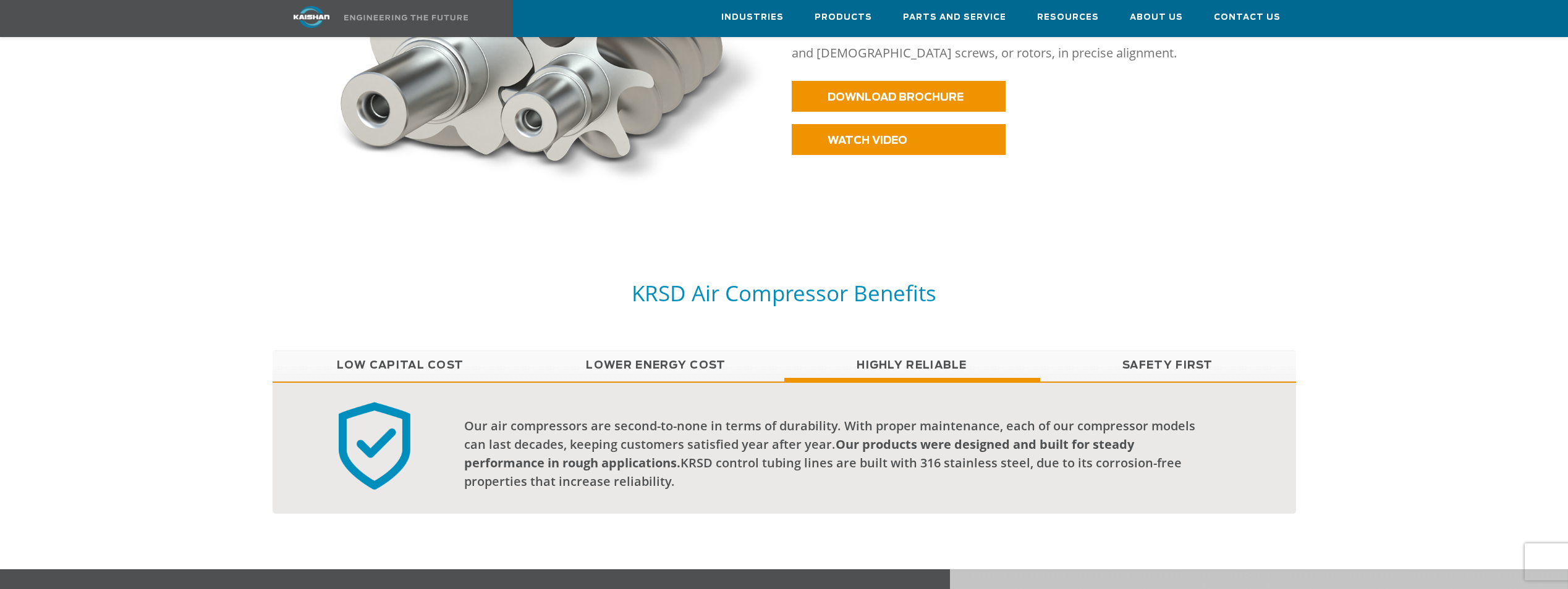
click at [1126, 350] on link "Safety First" at bounding box center [1168, 365] width 256 height 31
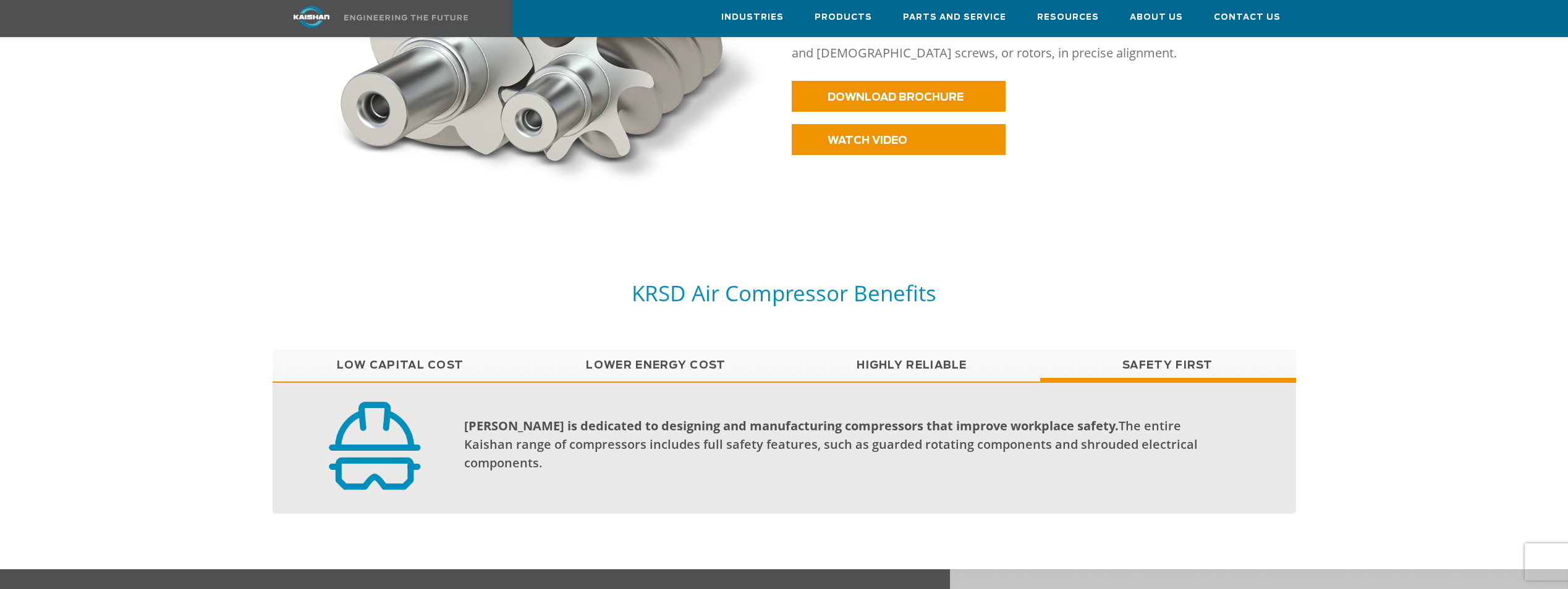
click at [428, 350] on link "Low Capital Cost" at bounding box center [400, 365] width 256 height 31
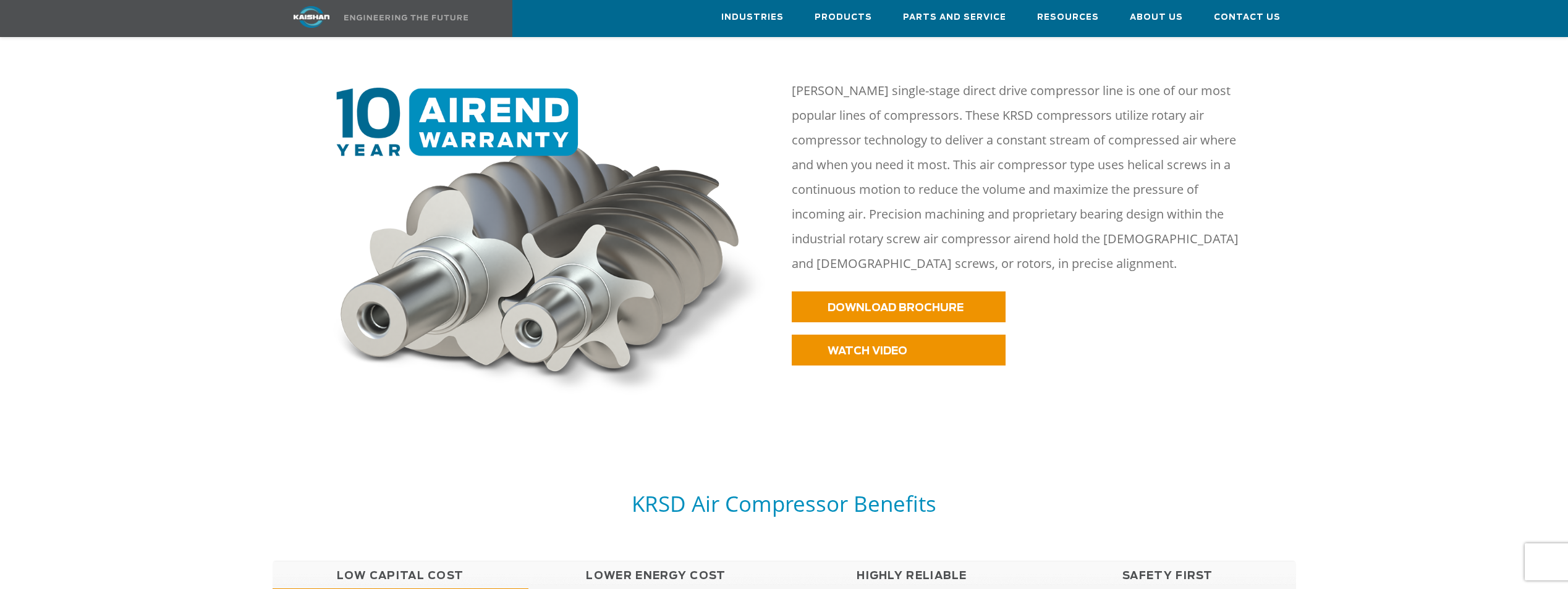
scroll to position [556, 0]
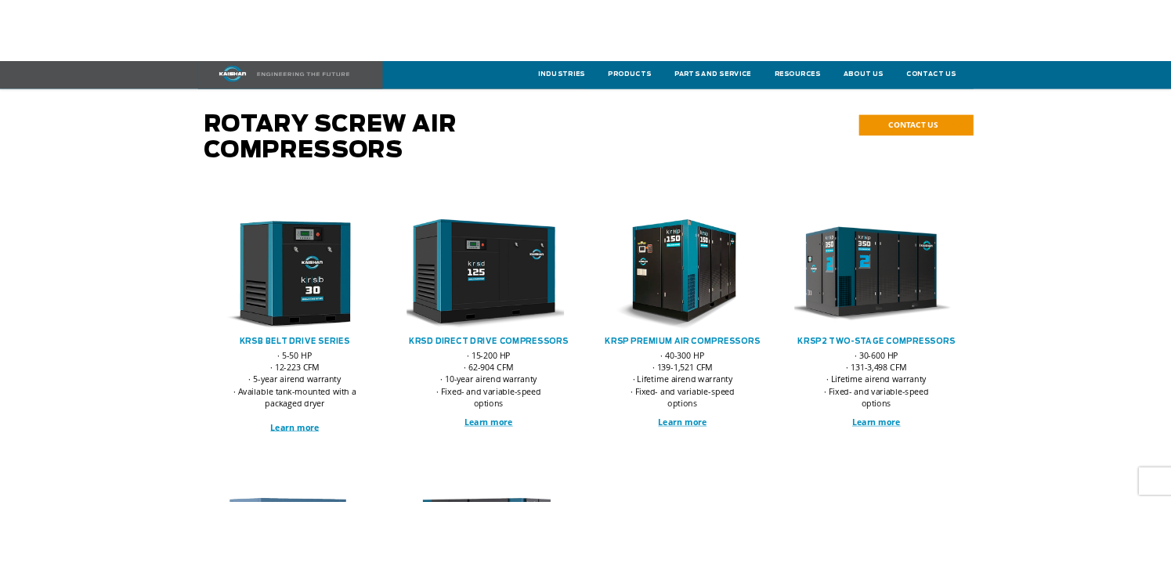
scroll to position [78, 0]
